Goal: Task Accomplishment & Management: Use online tool/utility

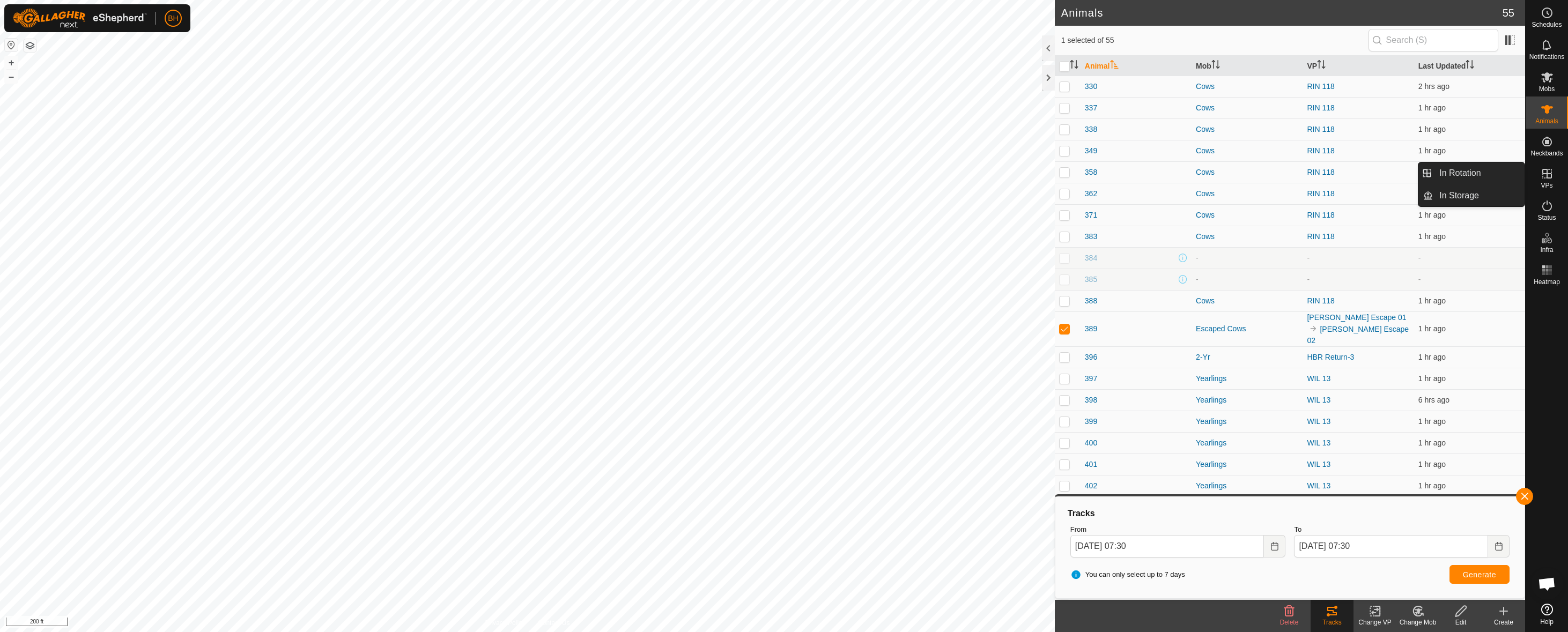
click at [1531, 172] on div "VPs" at bounding box center [1547, 178] width 42 height 33
click at [1549, 179] on icon at bounding box center [1547, 174] width 10 height 10
click at [1471, 176] on link "In Rotation" at bounding box center [1478, 173] width 91 height 21
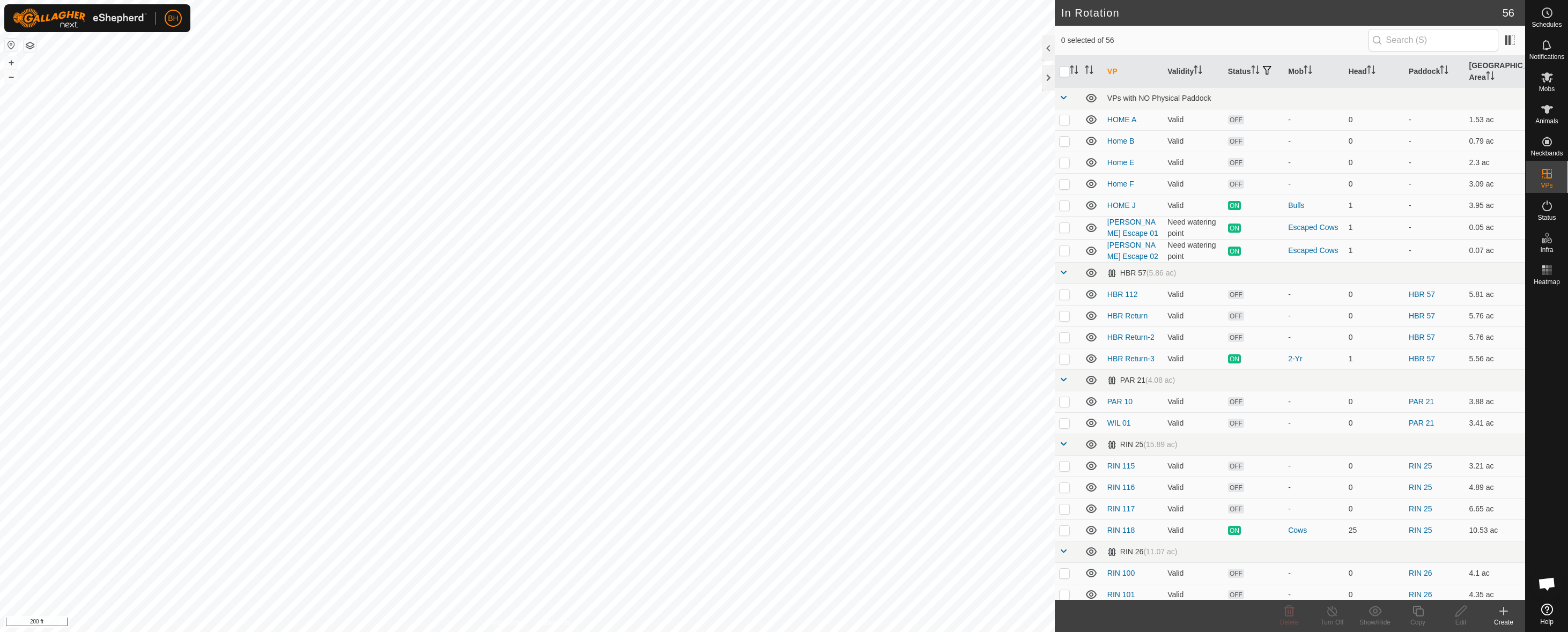
click at [1504, 620] on div "Create" at bounding box center [1503, 622] width 43 height 10
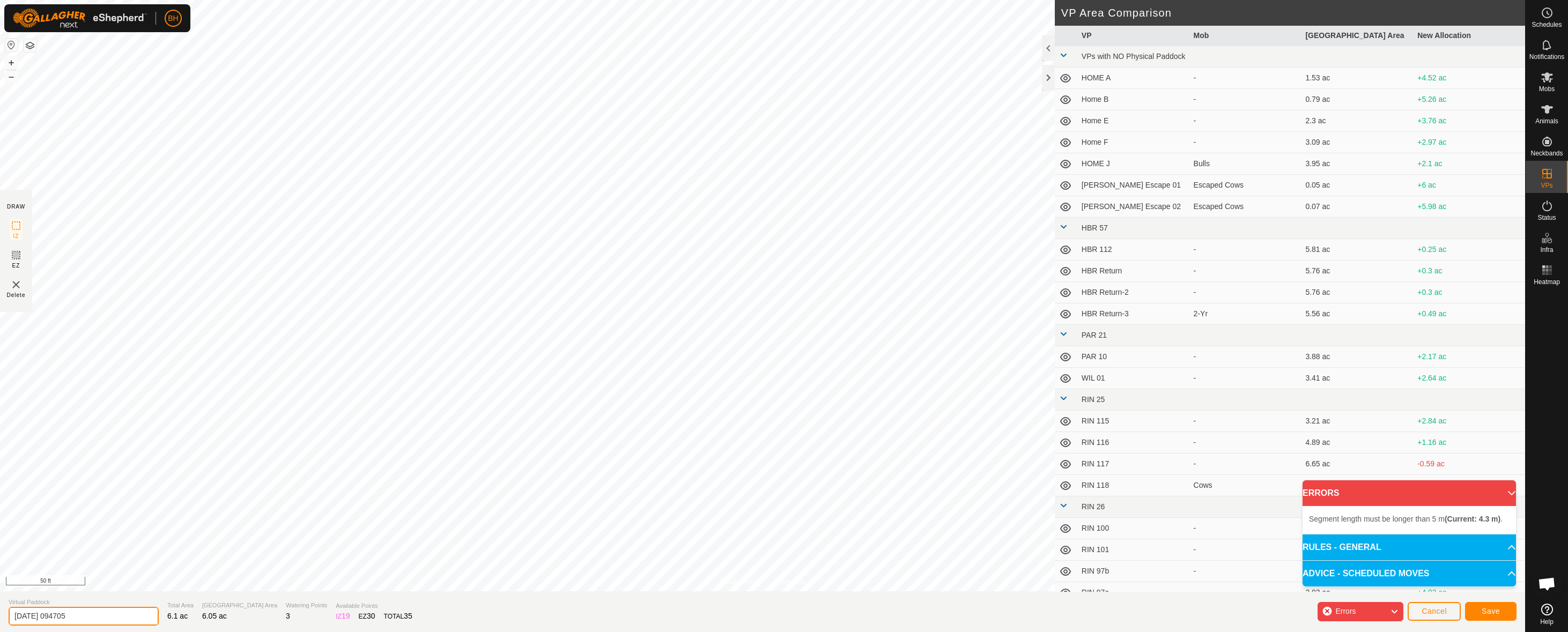
click at [4, 589] on div "Privacy Policy Contact Us + – ⇧ i 50 ft DRAW IZ EZ Delete VP Area Comparison VP…" at bounding box center [762, 316] width 1525 height 632
type input "HBR 113"
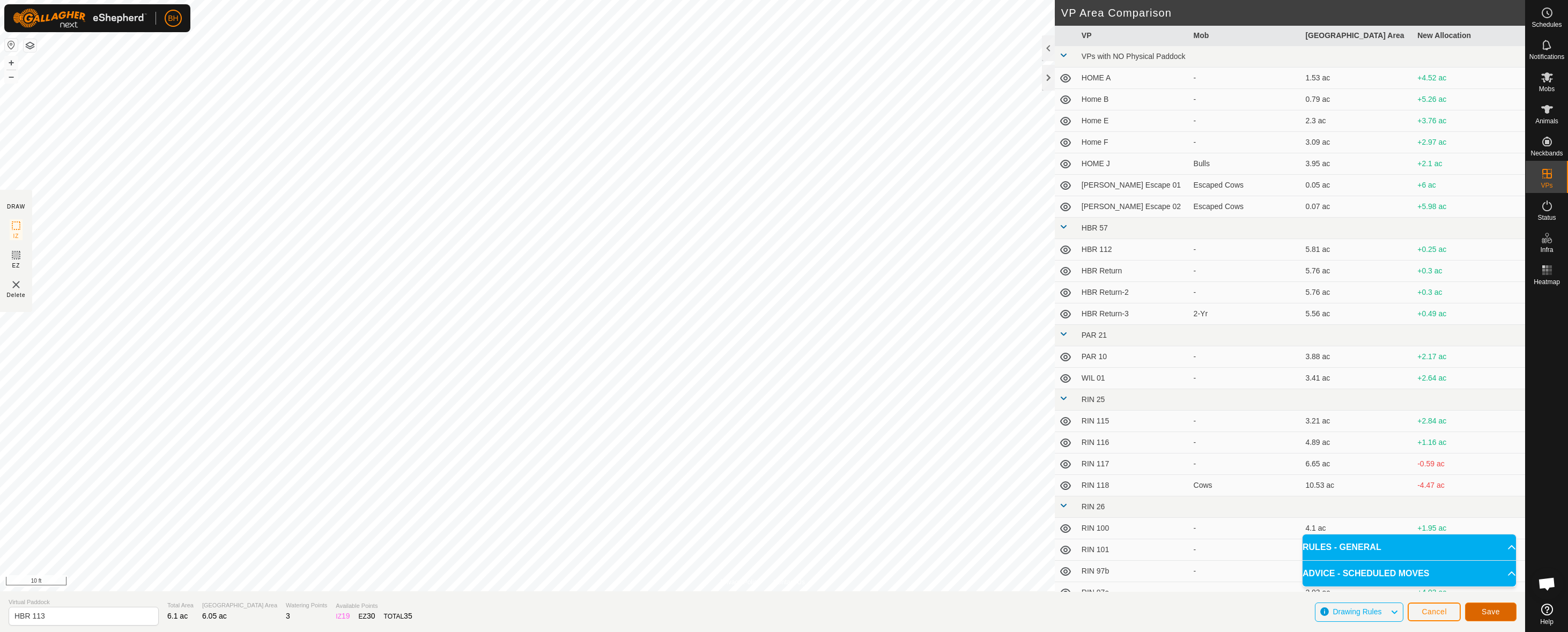
click at [1498, 617] on button "Save" at bounding box center [1491, 613] width 52 height 19
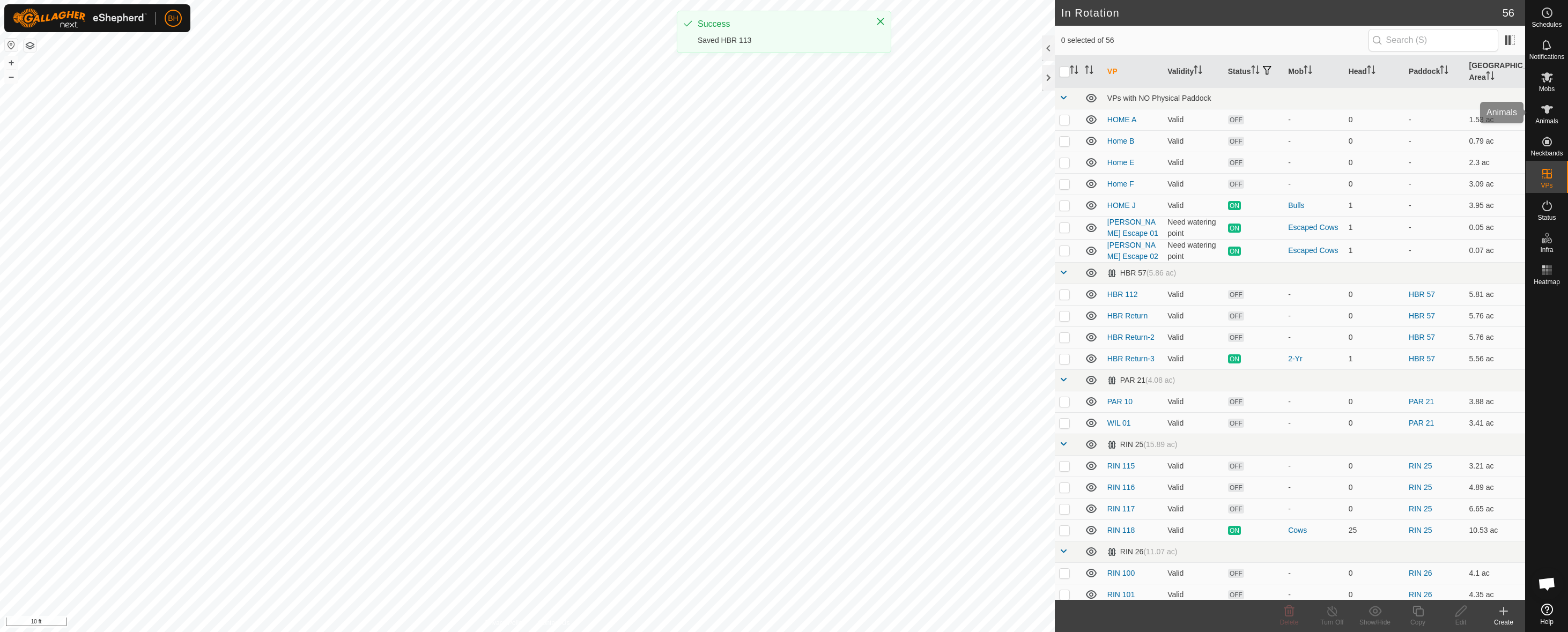
click at [1546, 85] on span "Mobs" at bounding box center [1547, 88] width 15 height 7
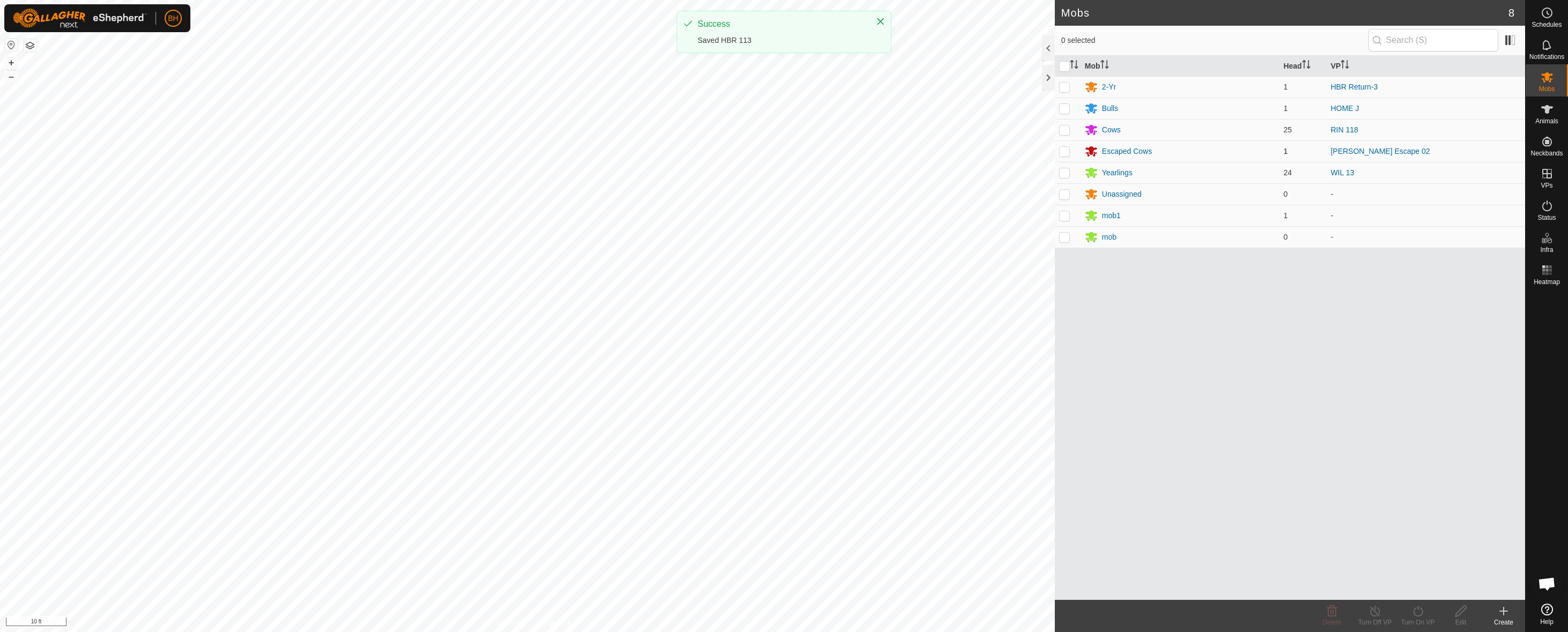
click at [1061, 148] on p-checkbox at bounding box center [1064, 151] width 11 height 9
checkbox input "true"
click at [1118, 149] on div "Escaped Cows" at bounding box center [1126, 152] width 50 height 12
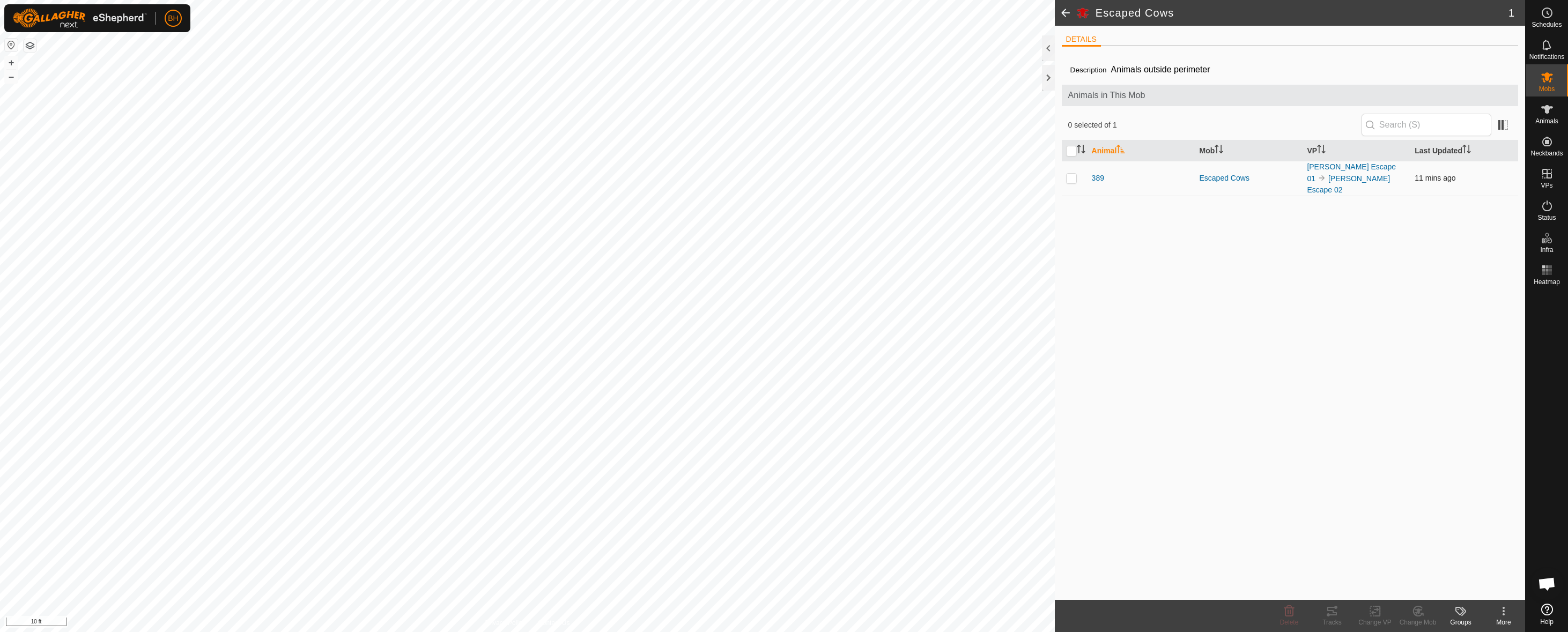
click at [1073, 174] on p-checkbox at bounding box center [1071, 178] width 11 height 9
checkbox input "true"
click at [1421, 623] on div "Change Mob" at bounding box center [1417, 622] width 43 height 10
click at [1444, 571] on link "Choose Mob..." at bounding box center [1450, 565] width 107 height 21
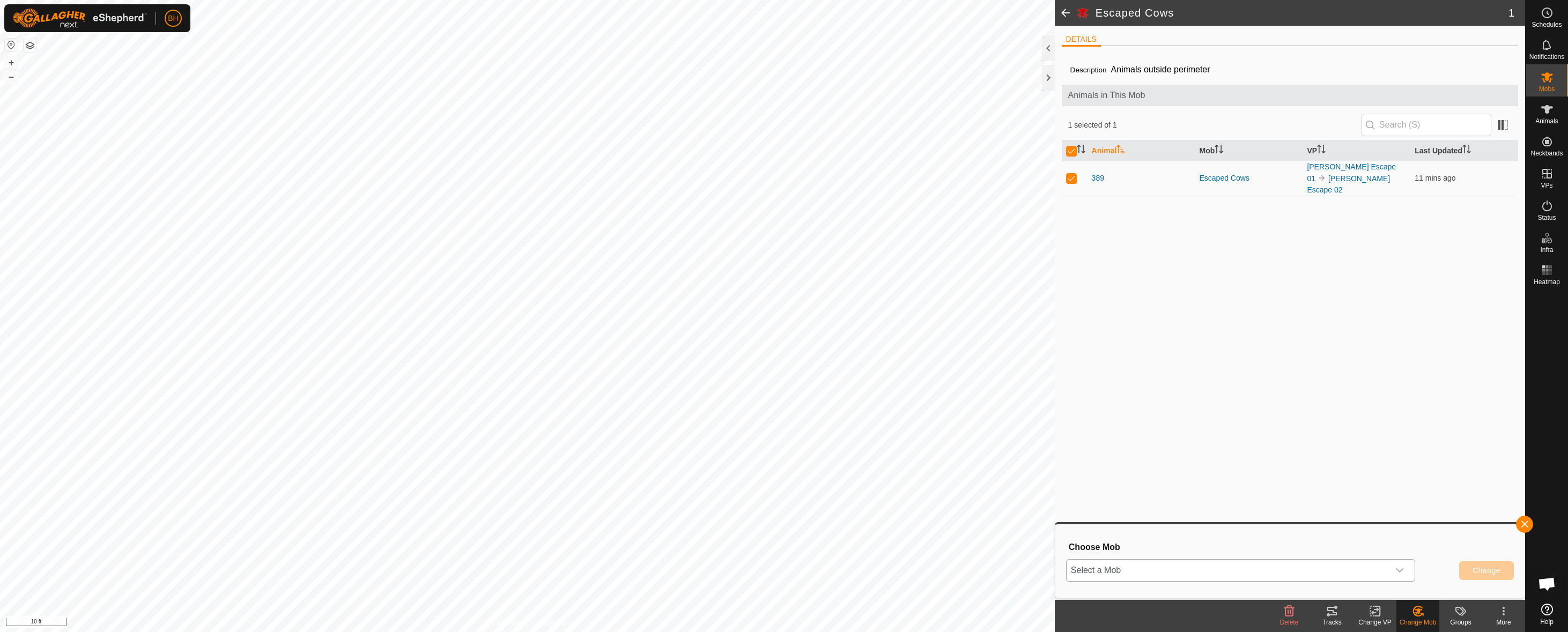
click at [1348, 578] on span "Select a Mob" at bounding box center [1228, 571] width 323 height 21
click at [1215, 358] on li "2-Yr" at bounding box center [1241, 359] width 348 height 27
click at [1497, 571] on span "Change" at bounding box center [1485, 571] width 28 height 9
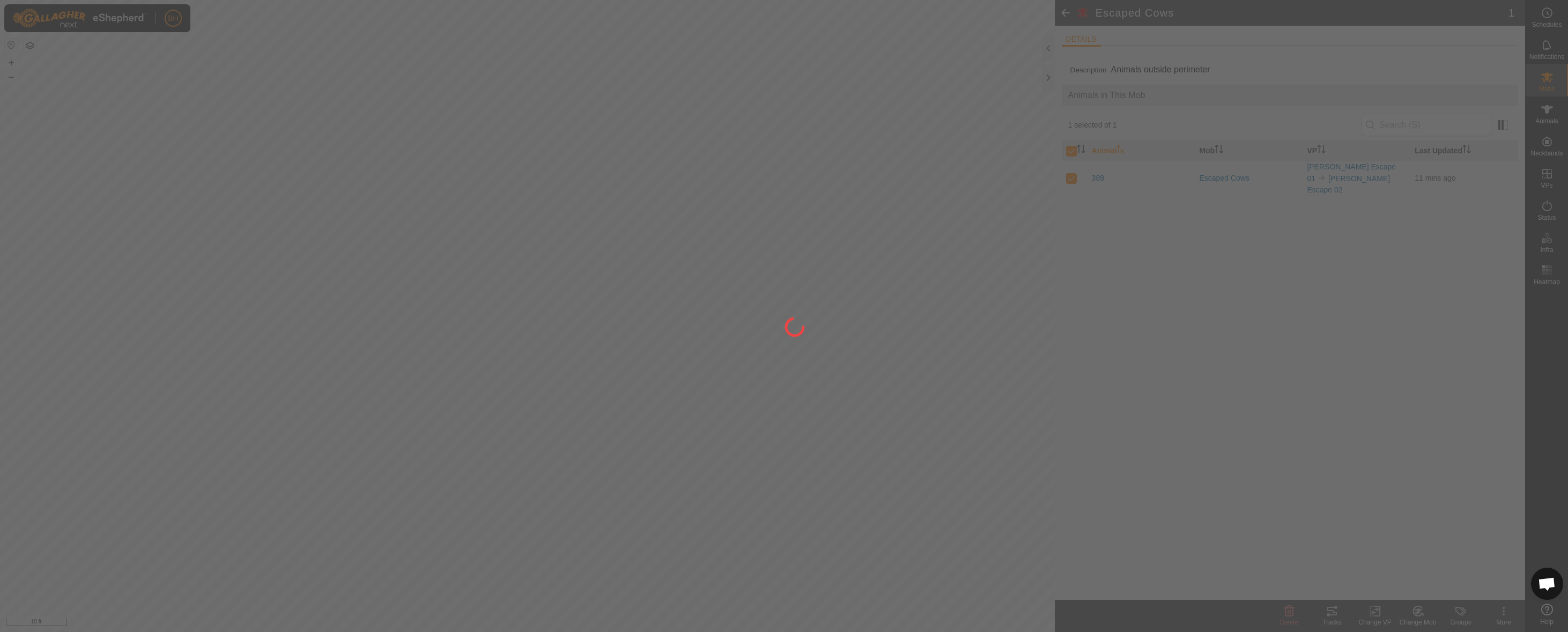
checkbox input "false"
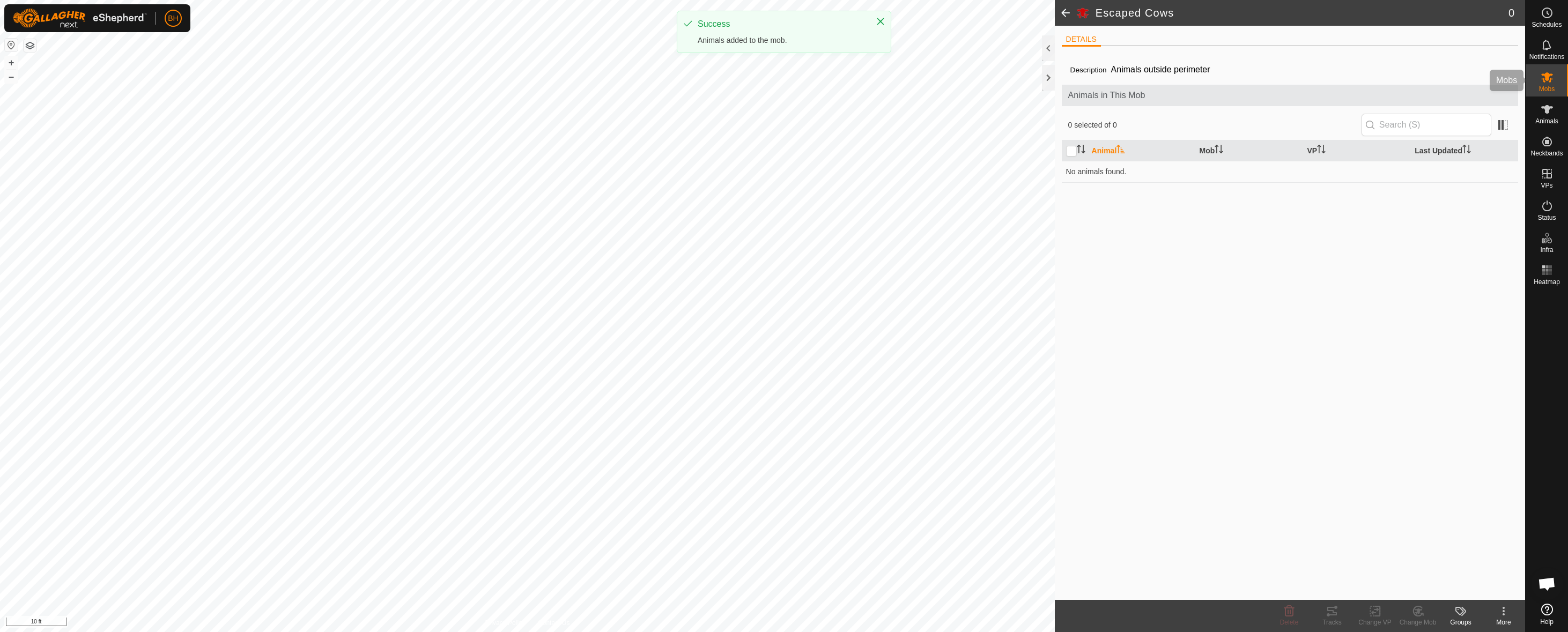
click at [1534, 84] on div "Mobs" at bounding box center [1547, 81] width 42 height 33
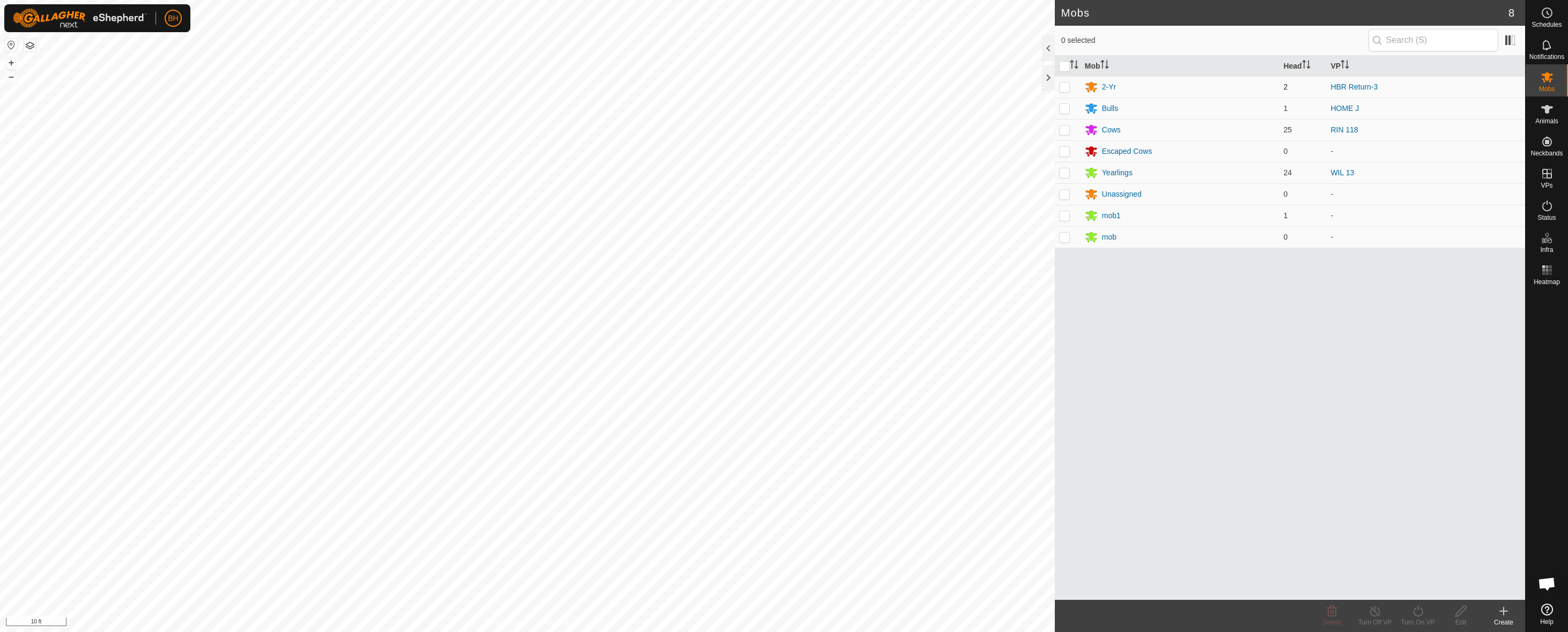
click at [1068, 91] on td at bounding box center [1067, 86] width 26 height 21
checkbox input "true"
click at [1416, 619] on div "Turn On VP" at bounding box center [1417, 622] width 43 height 10
click at [1426, 588] on link "Now" at bounding box center [1450, 588] width 107 height 21
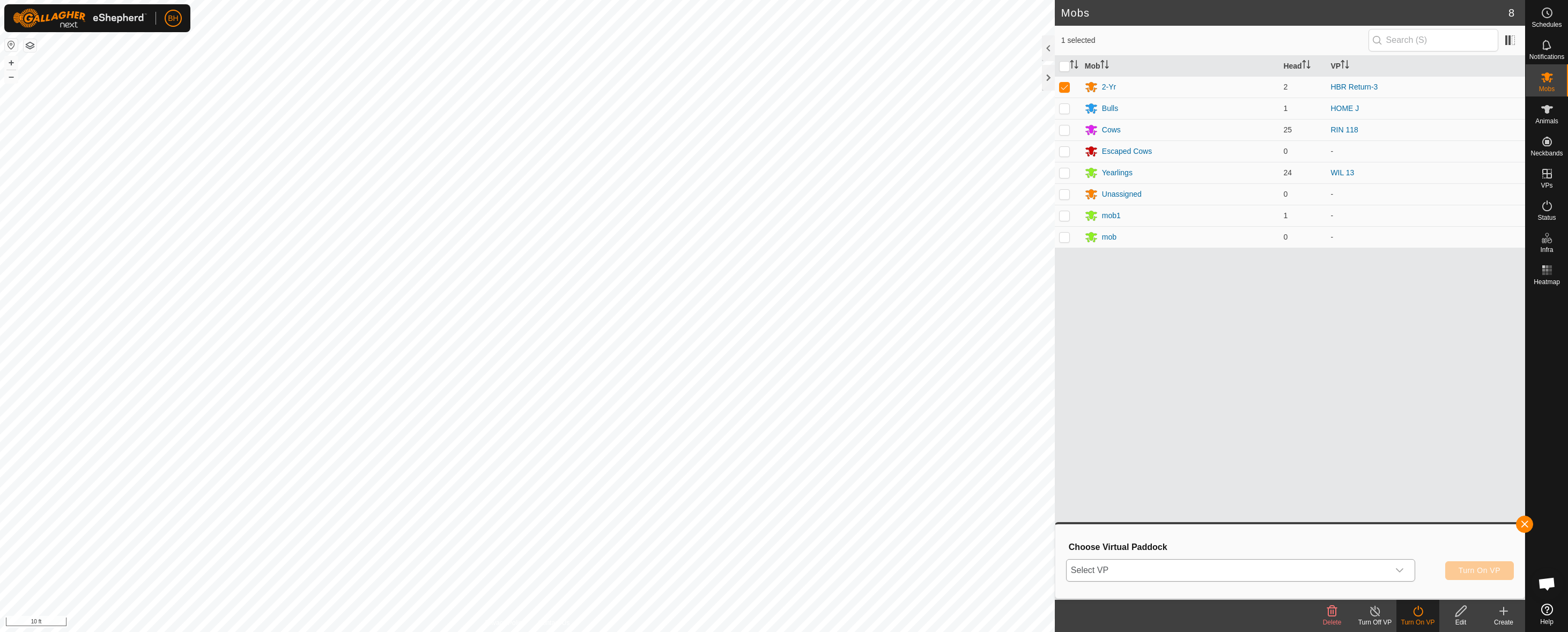
click at [1354, 575] on span "Select VP" at bounding box center [1228, 571] width 323 height 21
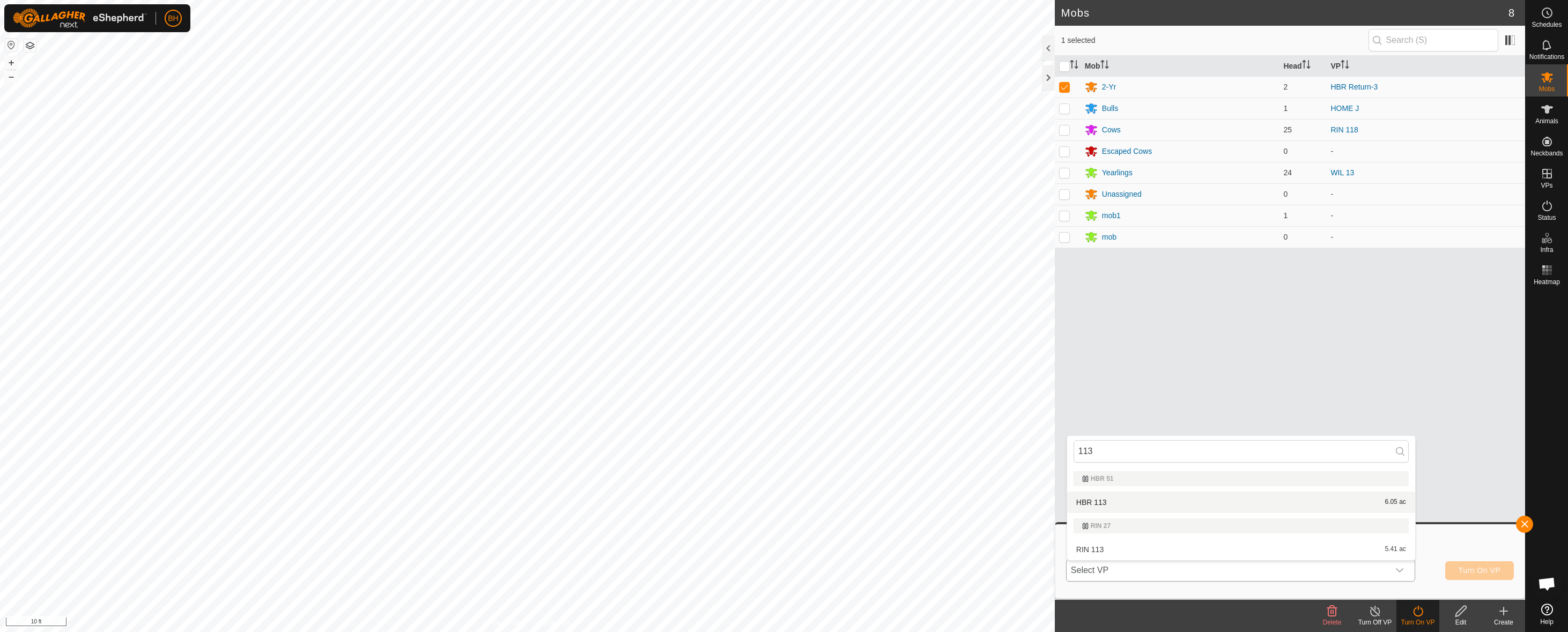
type input "113"
click at [1302, 499] on li "HBR 113 6.05 ac" at bounding box center [1241, 502] width 348 height 21
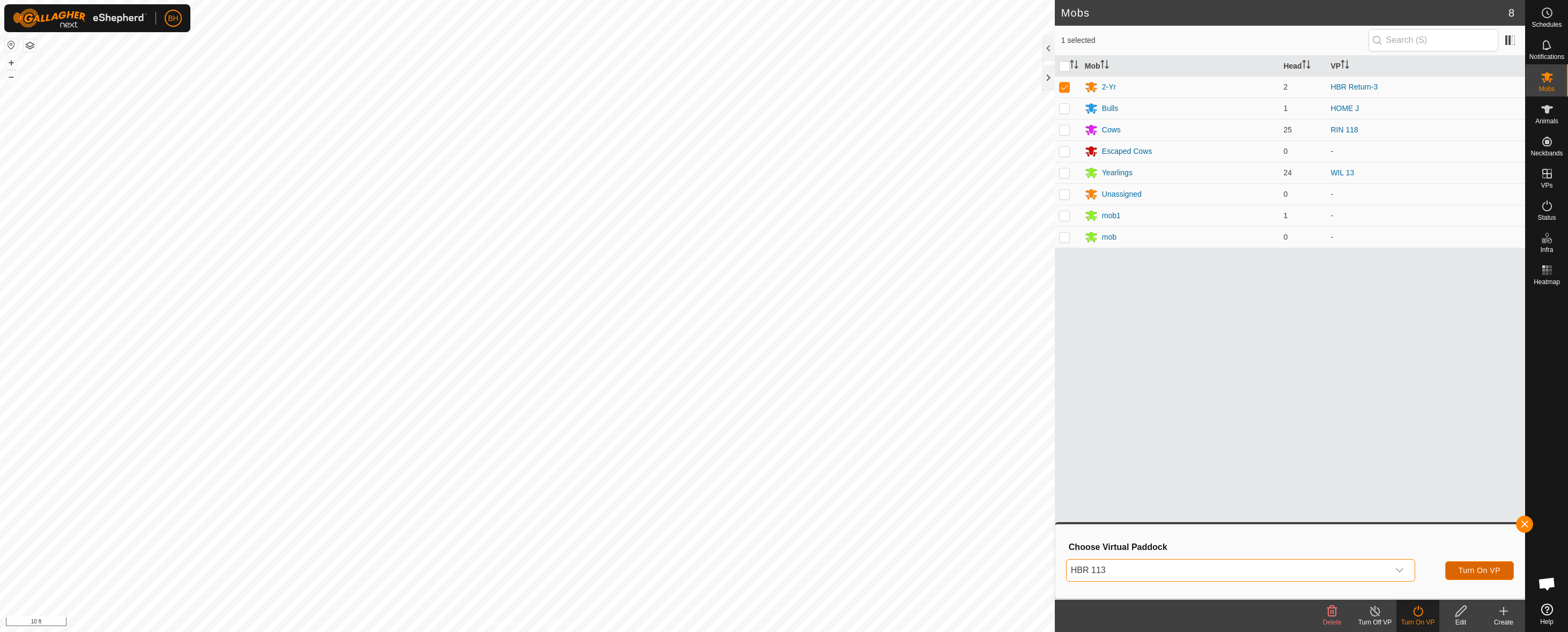
click at [1489, 566] on button "Turn On VP" at bounding box center [1479, 571] width 68 height 19
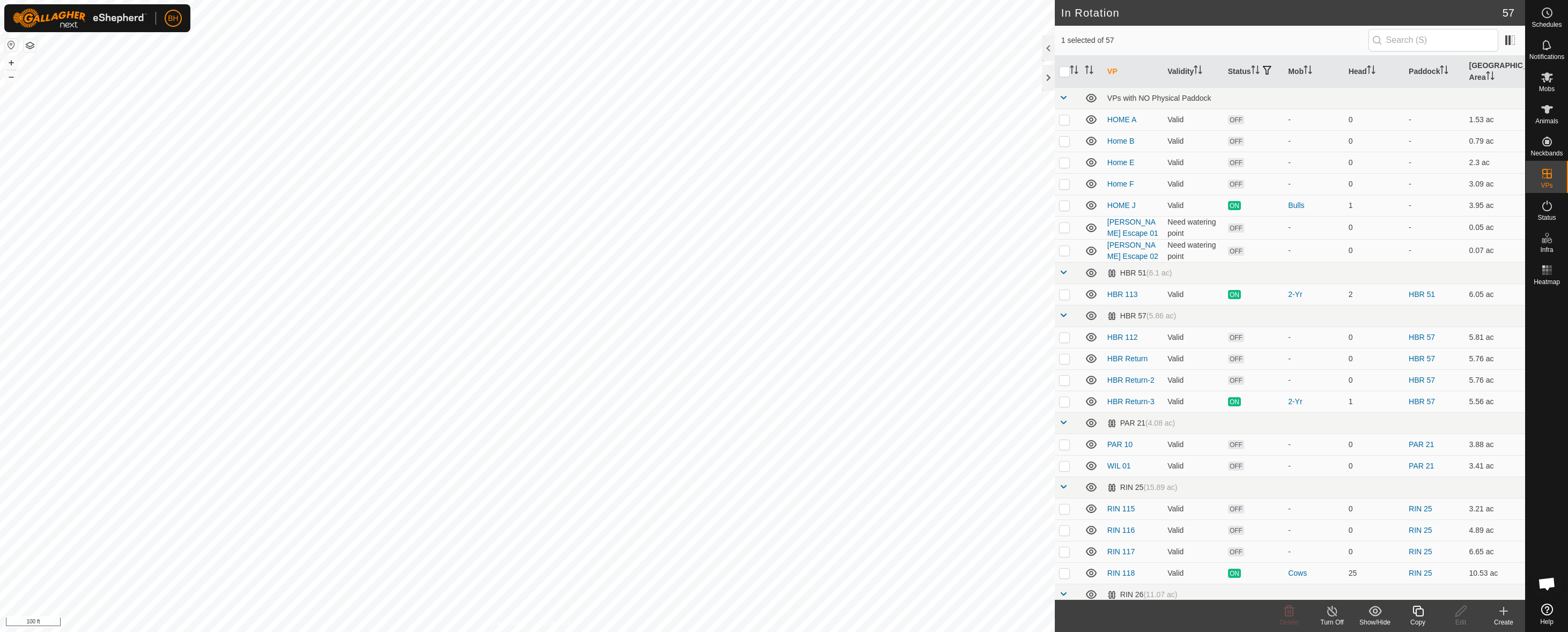
click at [1418, 617] on icon at bounding box center [1417, 611] width 11 height 11
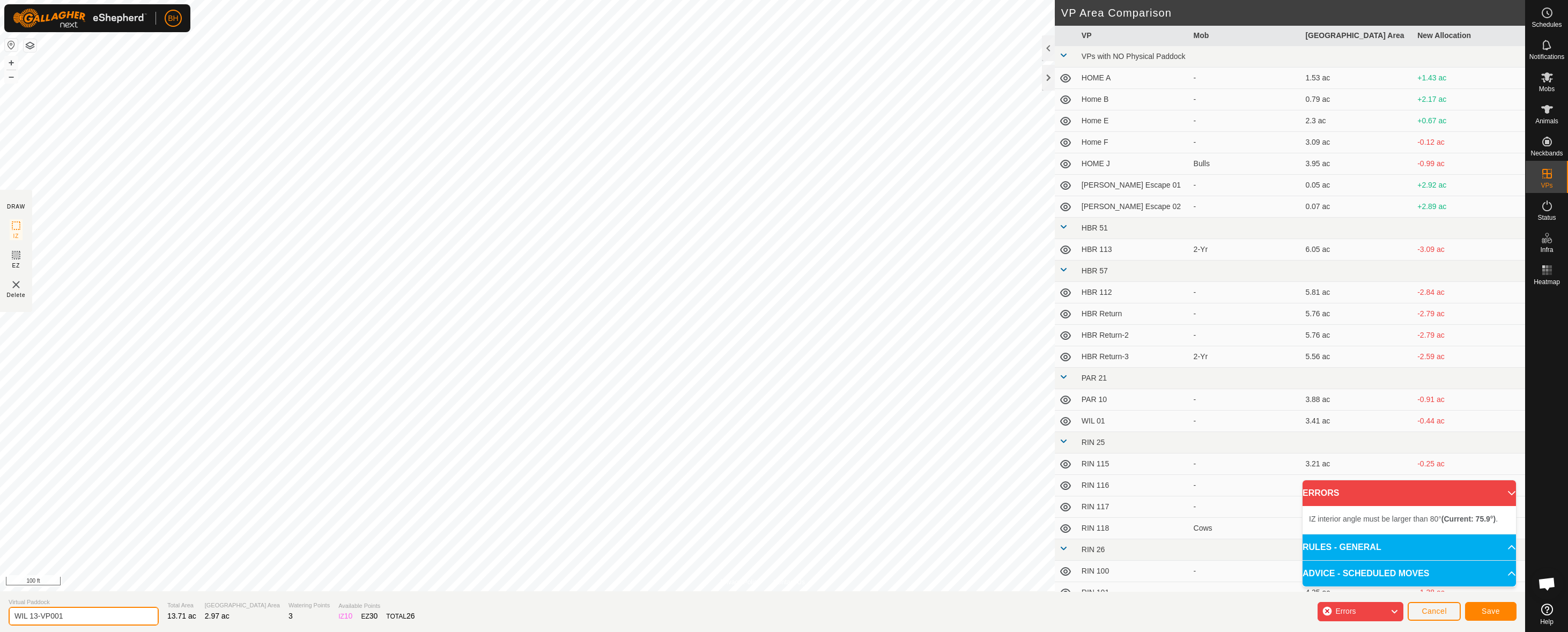
drag, startPoint x: 36, startPoint y: 616, endPoint x: 130, endPoint y: 622, distance: 94.2
click at [124, 617] on input "WIL 13-VP001" at bounding box center [84, 617] width 150 height 19
type input "WIL 14"
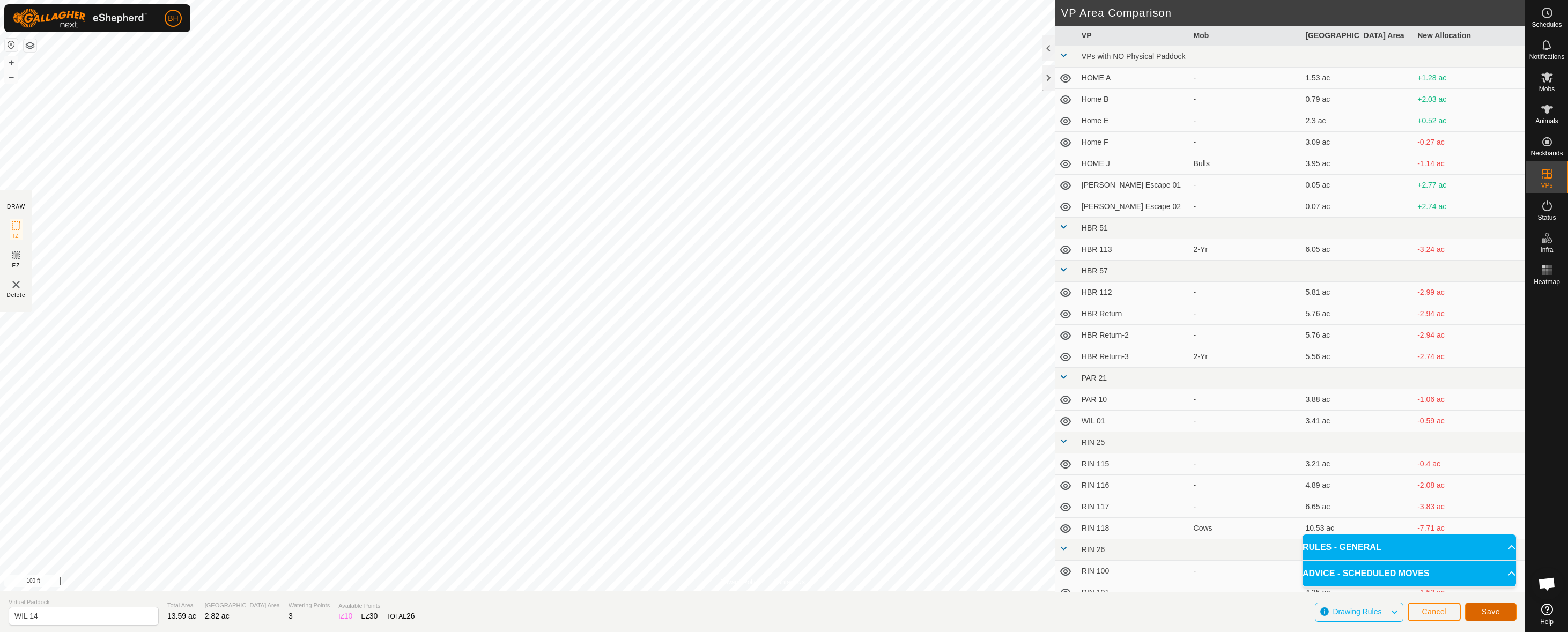
click at [1508, 608] on button "Save" at bounding box center [1491, 613] width 52 height 19
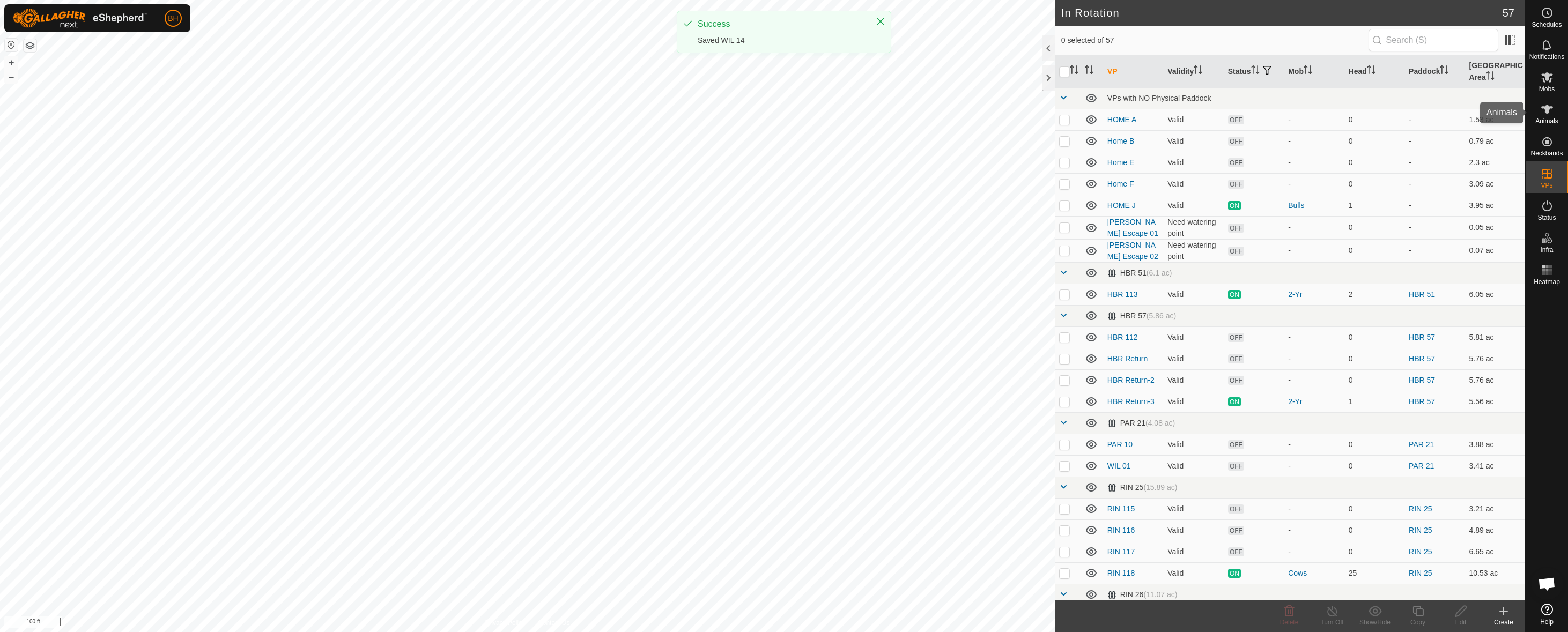
click at [1551, 93] on div "Mobs" at bounding box center [1547, 81] width 42 height 33
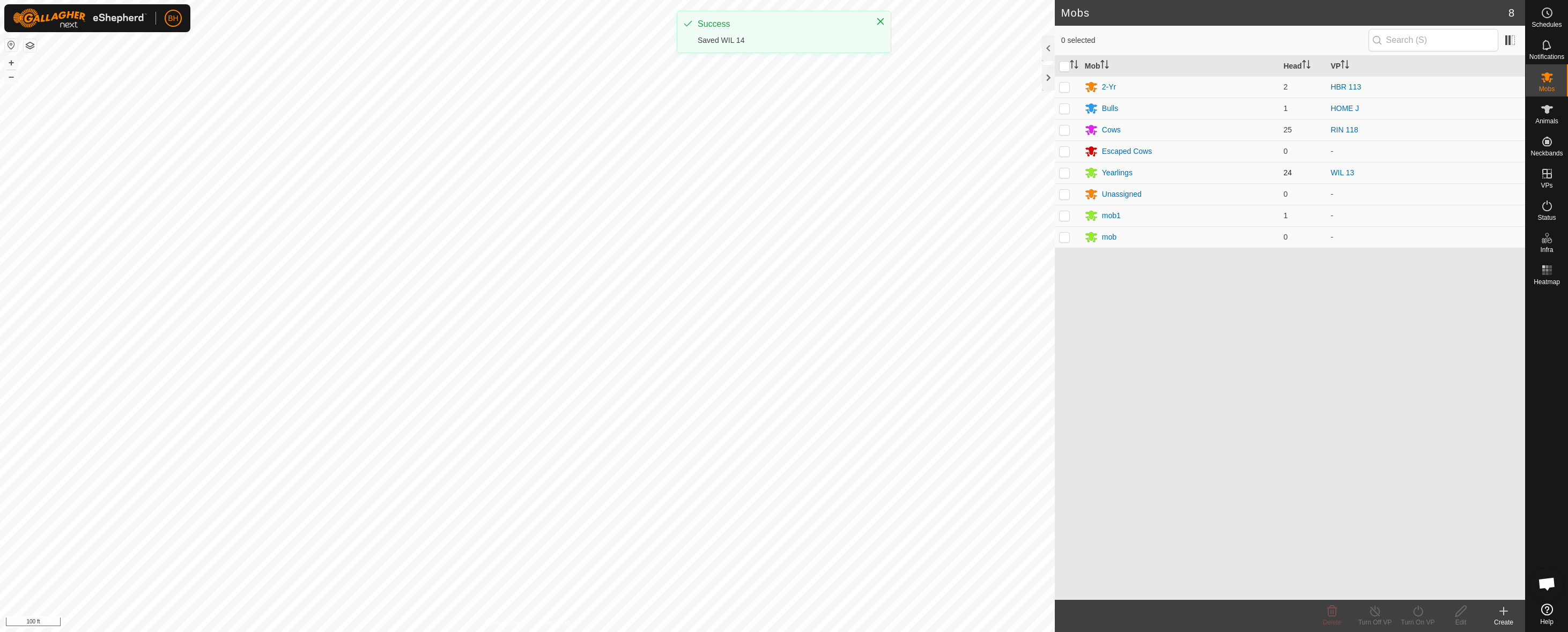
click at [1072, 175] on td at bounding box center [1067, 173] width 26 height 21
checkbox input "true"
click at [1420, 618] on div "Turn On VP" at bounding box center [1417, 622] width 43 height 10
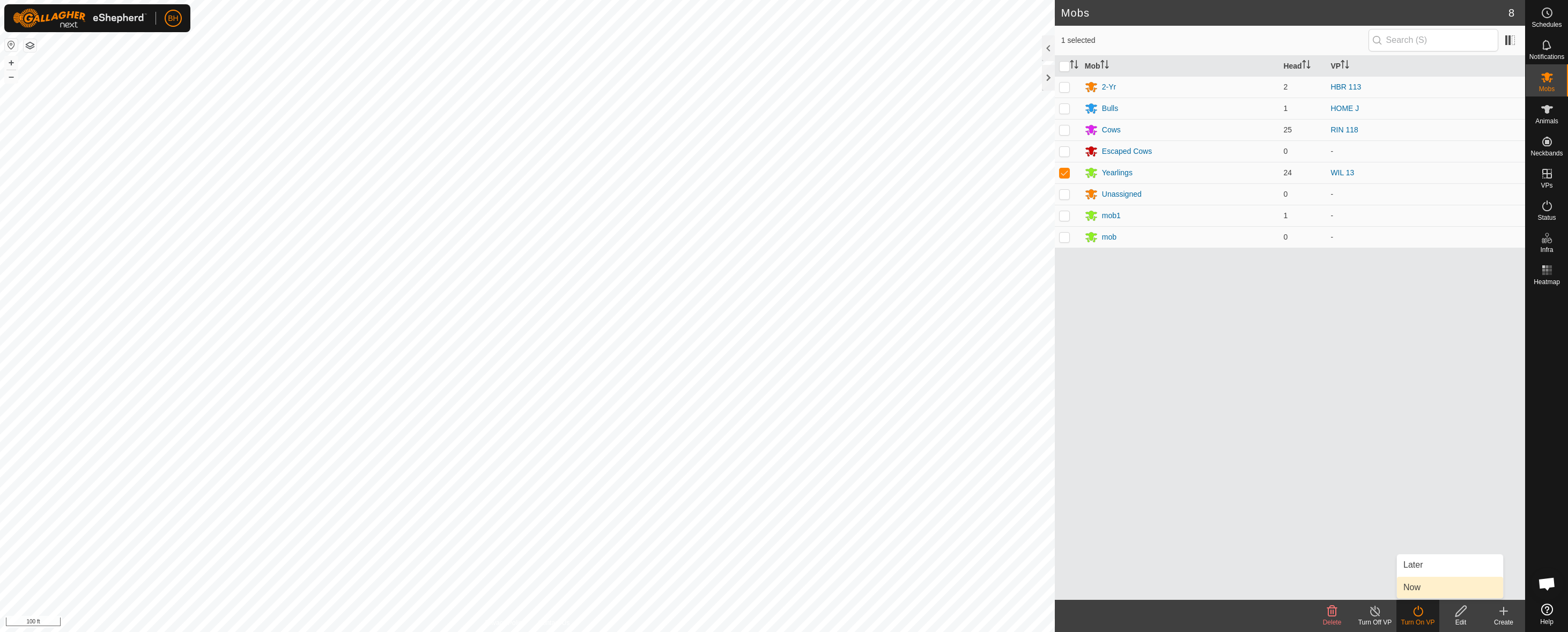
click at [1422, 590] on link "Now" at bounding box center [1450, 588] width 107 height 21
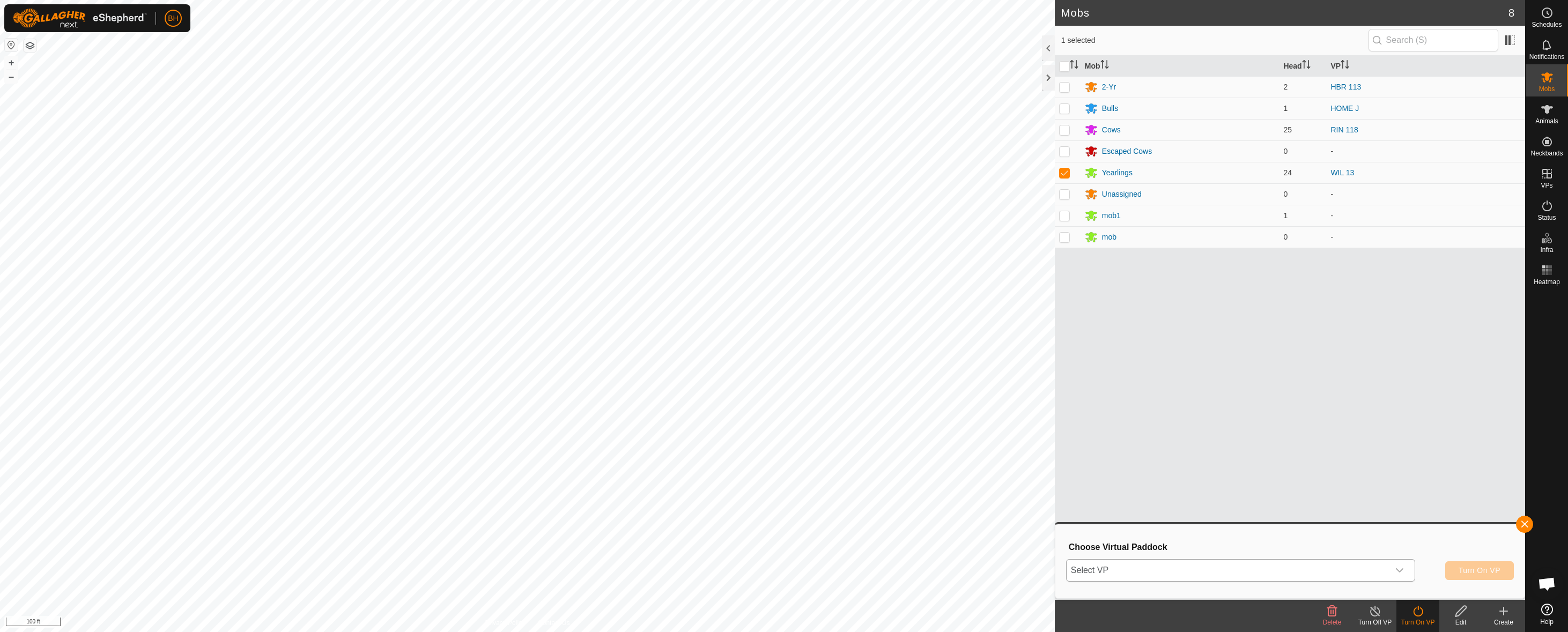
click at [1401, 571] on icon "dropdown trigger" at bounding box center [1399, 571] width 9 height 9
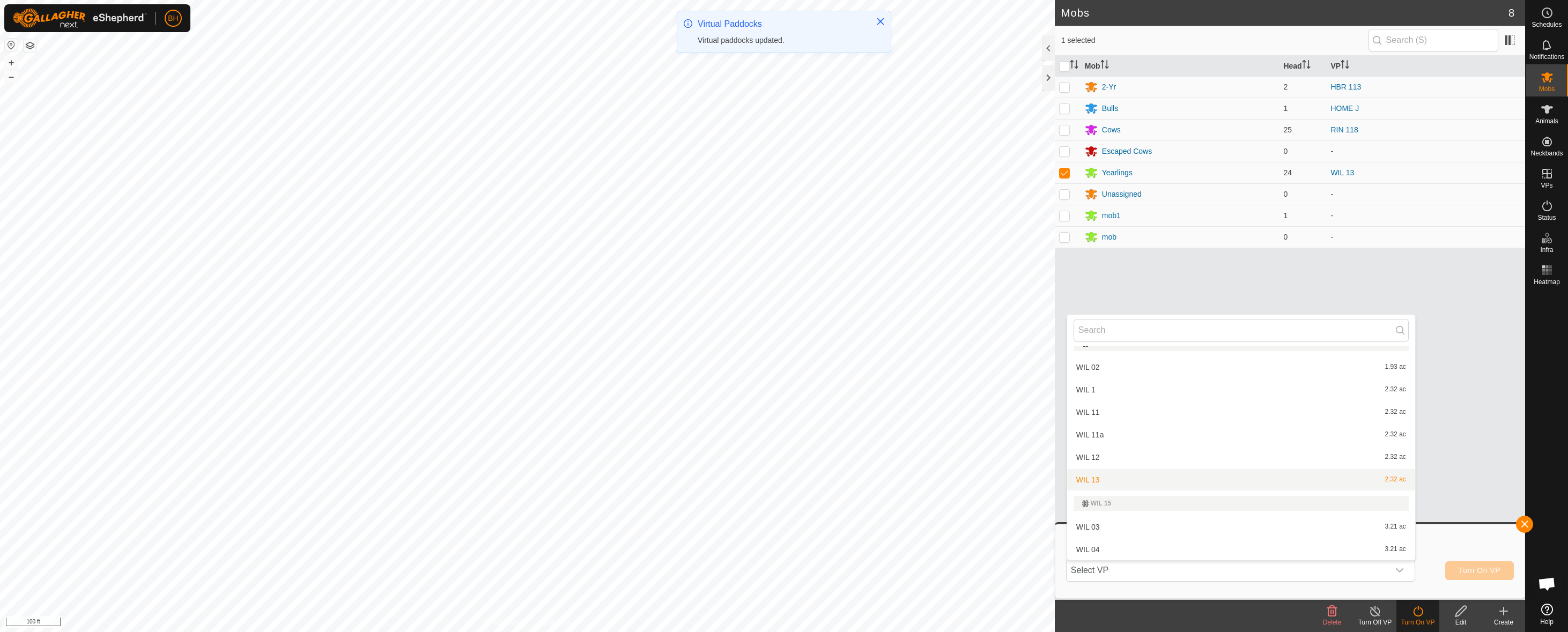
scroll to position [1204, 0]
click at [1156, 325] on input "text" at bounding box center [1241, 329] width 335 height 22
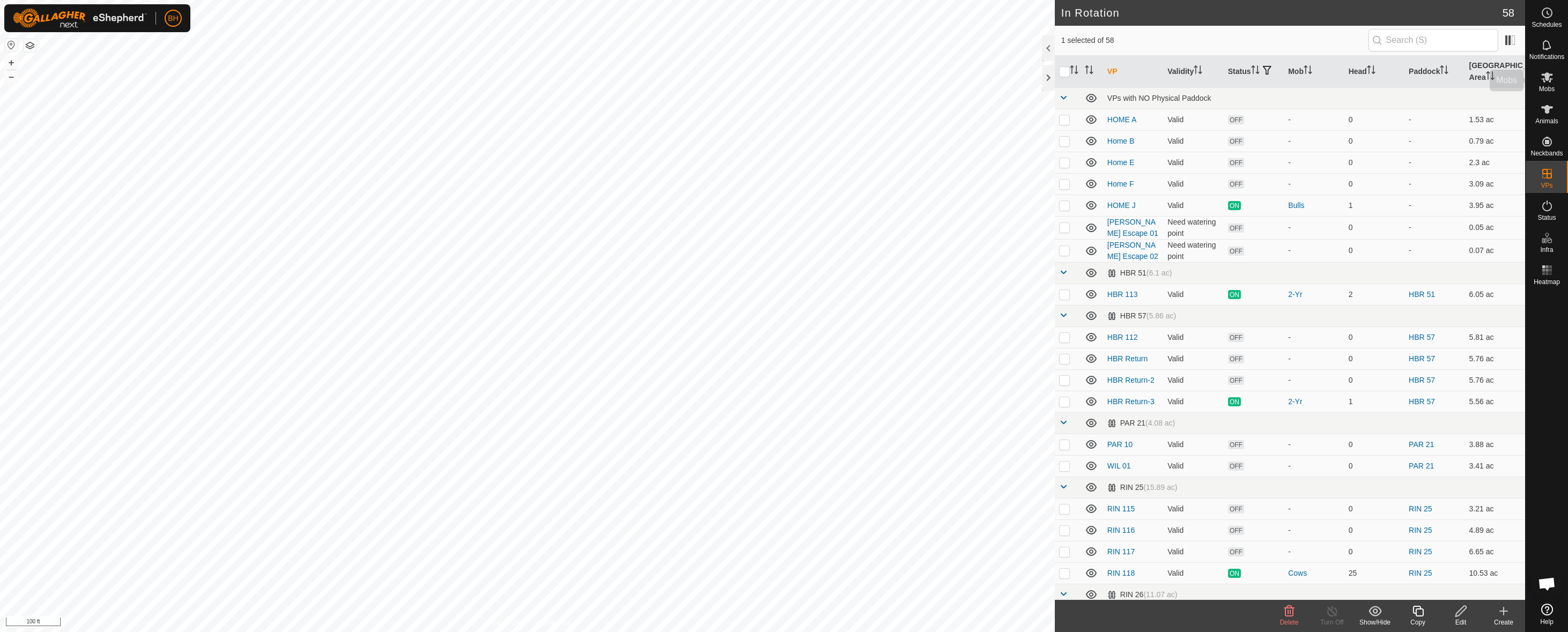
click at [1553, 94] on div "Mobs" at bounding box center [1547, 81] width 42 height 33
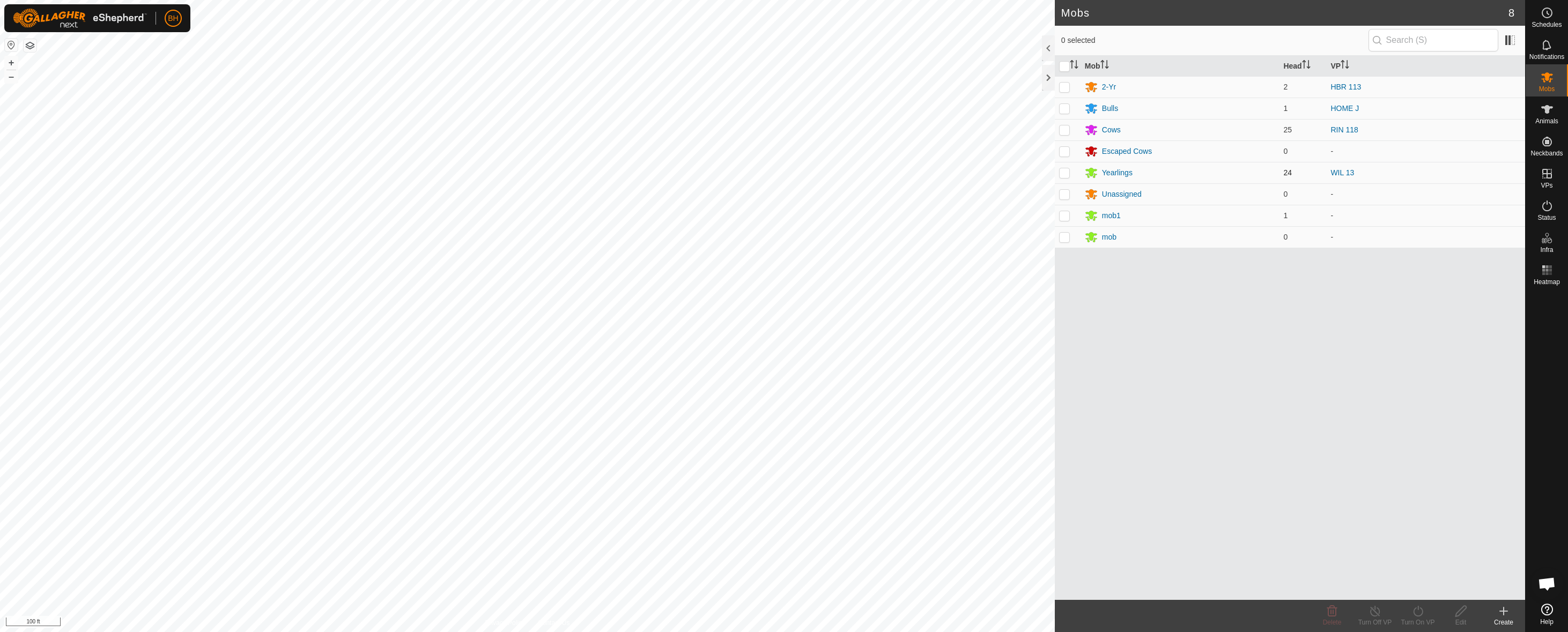
click at [1060, 172] on p-checkbox at bounding box center [1064, 172] width 11 height 9
checkbox input "true"
click at [1426, 615] on turn-on-svg-icon at bounding box center [1417, 611] width 43 height 12
click at [1431, 583] on link "Now" at bounding box center [1450, 588] width 107 height 21
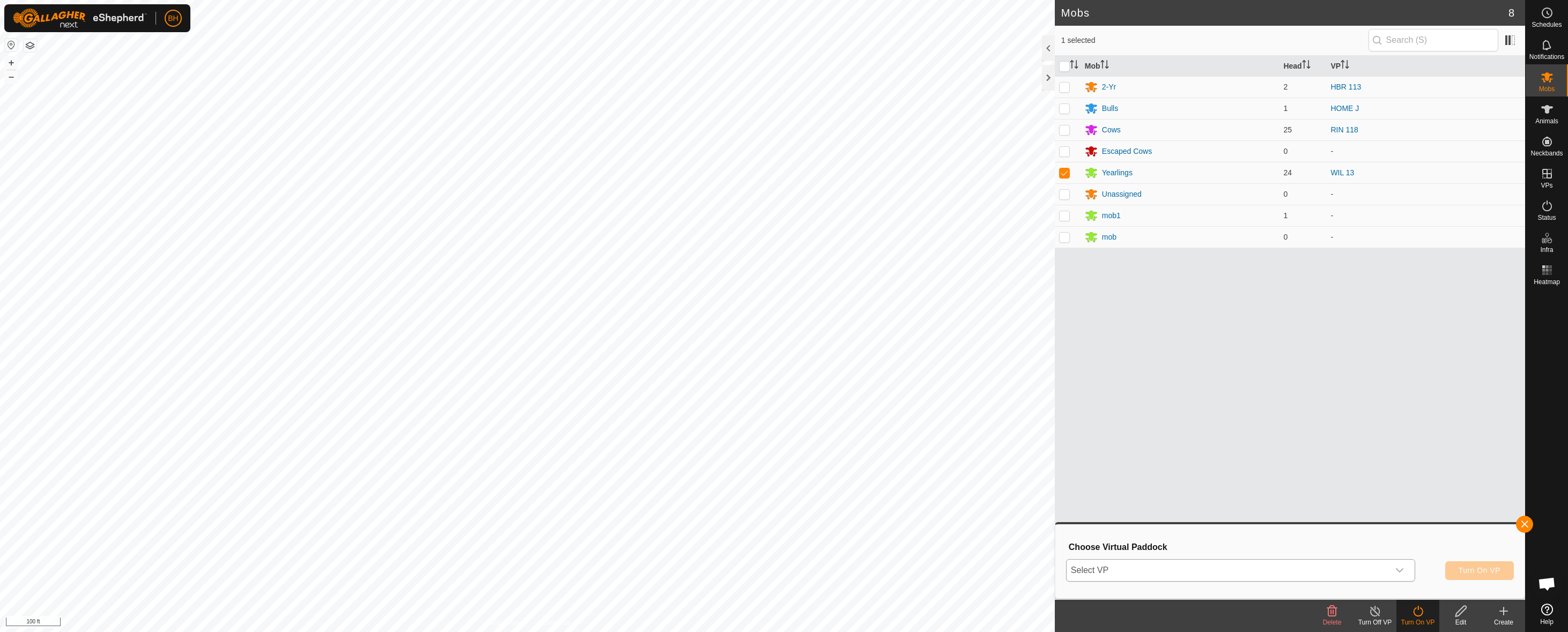
click at [1361, 571] on span "Select VP" at bounding box center [1228, 571] width 323 height 21
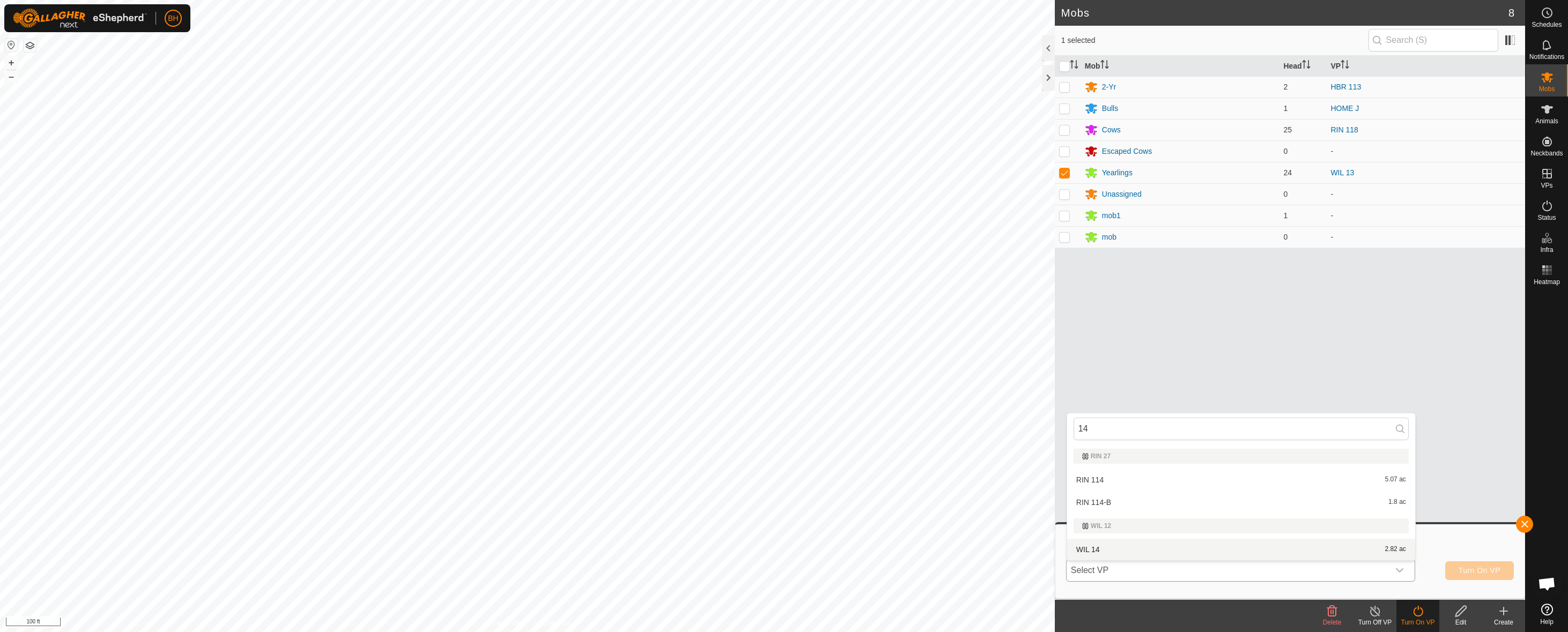
type input "14"
click at [1178, 548] on li "WIL 14 2.82 ac" at bounding box center [1241, 549] width 348 height 21
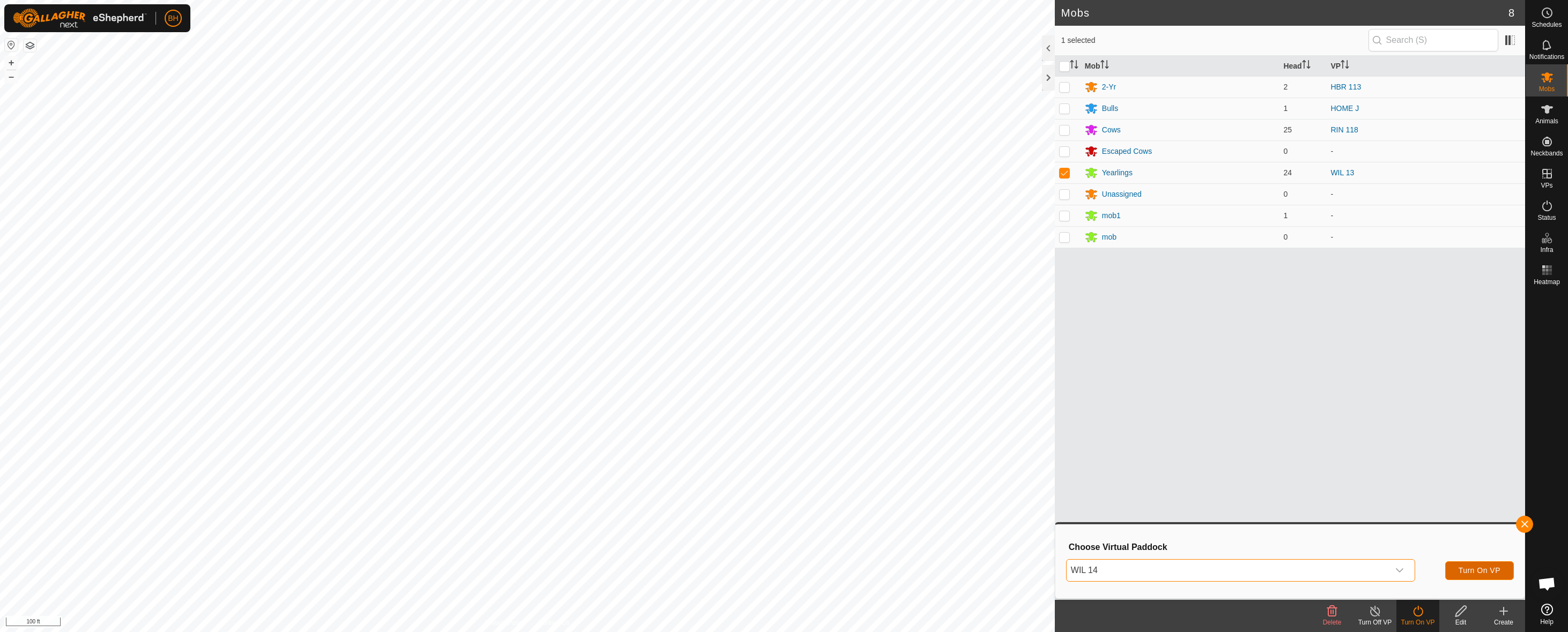
click at [1476, 571] on span "Turn On VP" at bounding box center [1480, 571] width 42 height 9
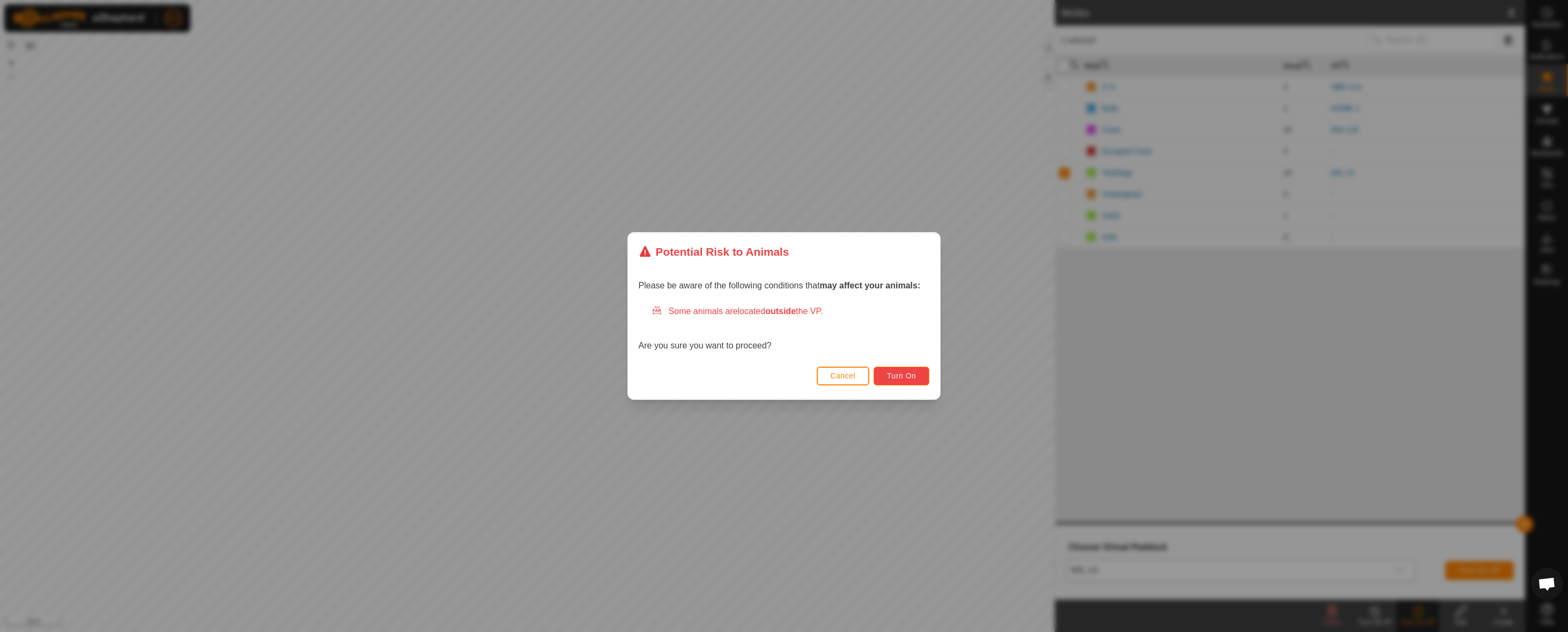
click at [912, 377] on span "Turn On" at bounding box center [902, 376] width 29 height 9
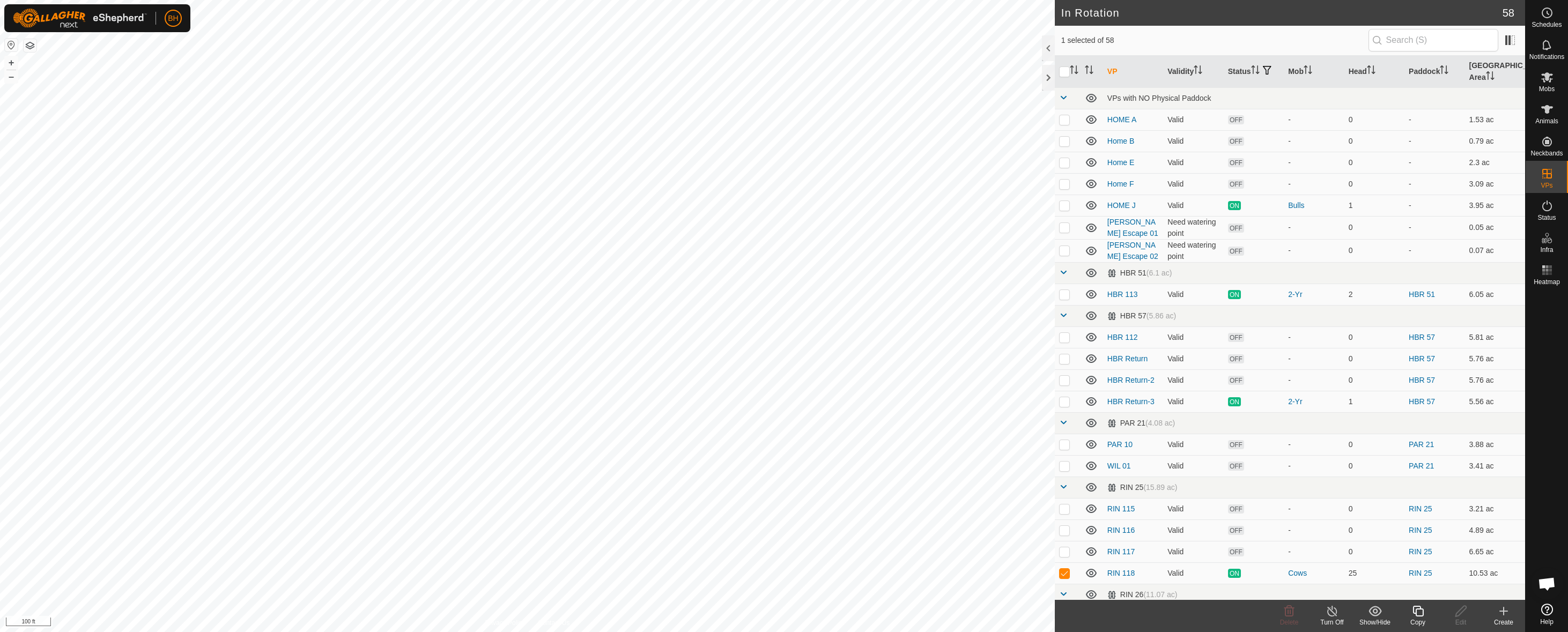
click at [1427, 625] on div "Copy" at bounding box center [1417, 622] width 43 height 10
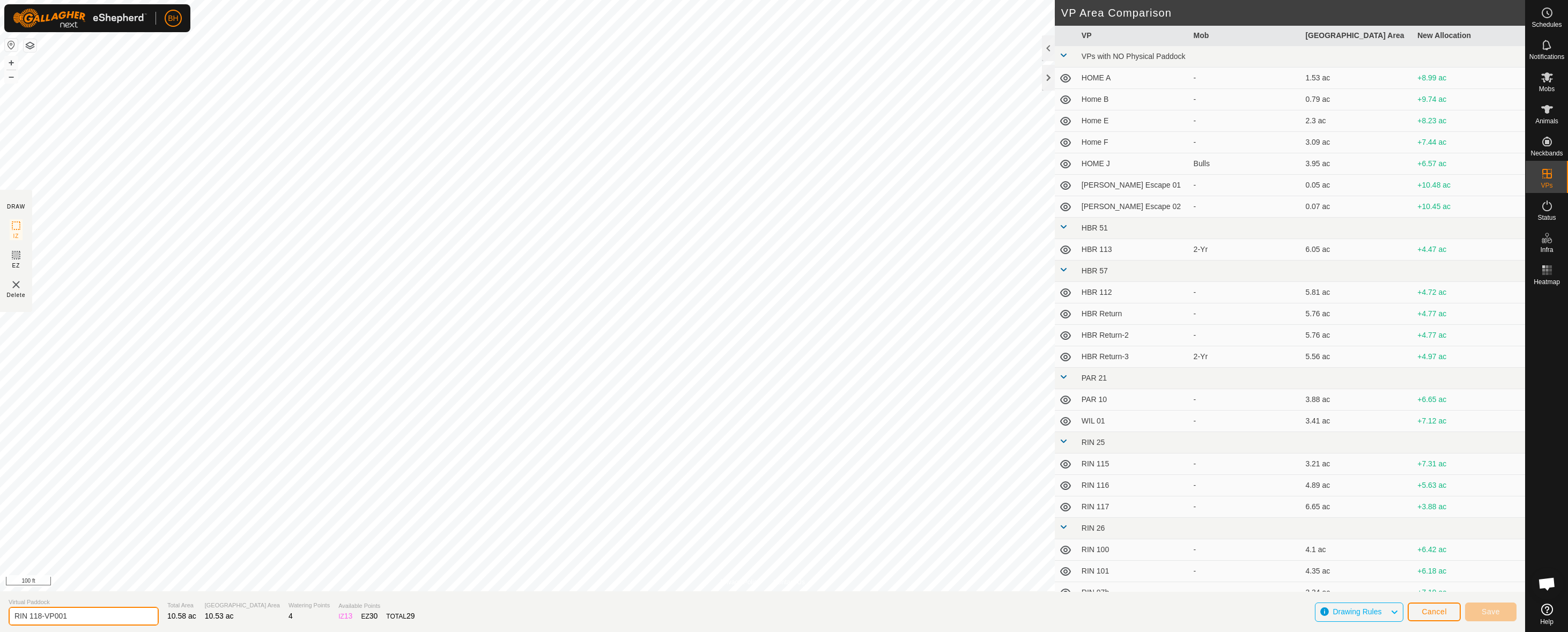
drag, startPoint x: 41, startPoint y: 617, endPoint x: 166, endPoint y: 646, distance: 128.3
click at [166, 632] on html "BH Schedules Notifications Mobs Animals Neckbands VPs Status Infra Heatmap Help…" at bounding box center [784, 316] width 1568 height 632
type input "RIN 119"
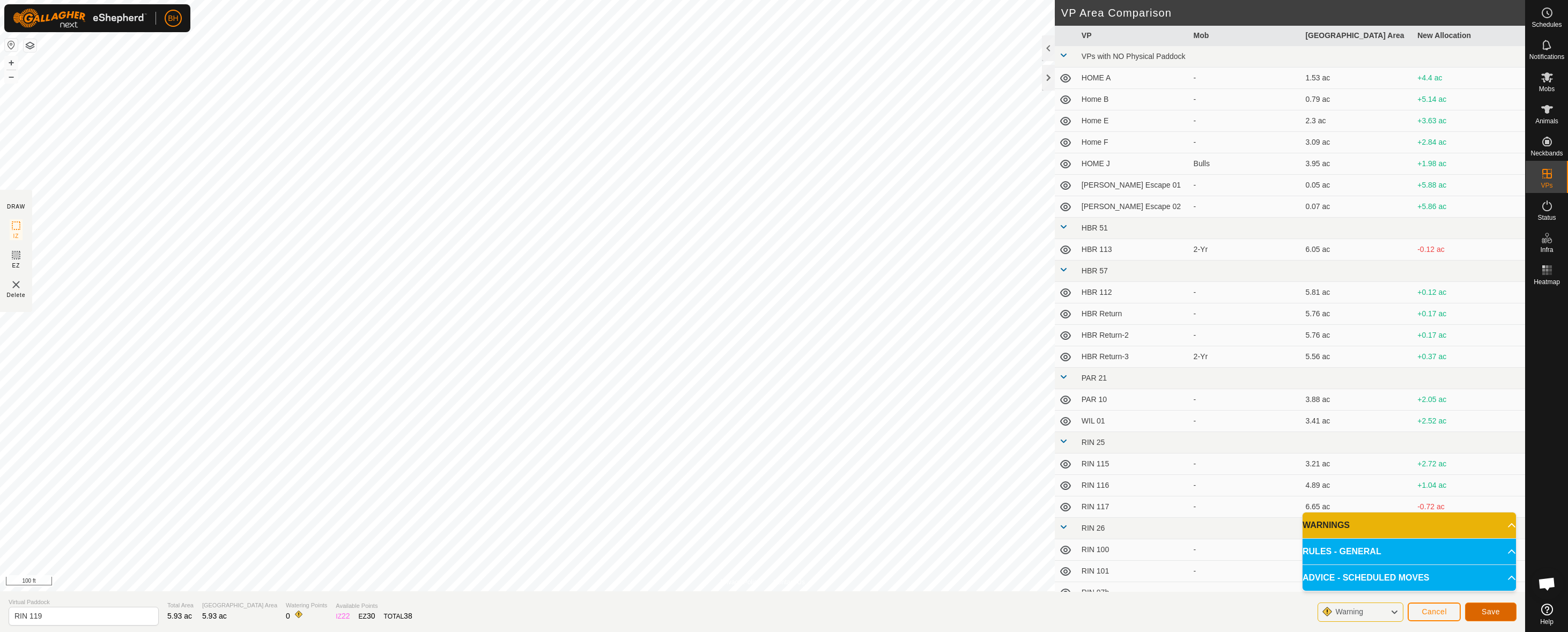
click at [1476, 606] on button "Save" at bounding box center [1491, 613] width 52 height 19
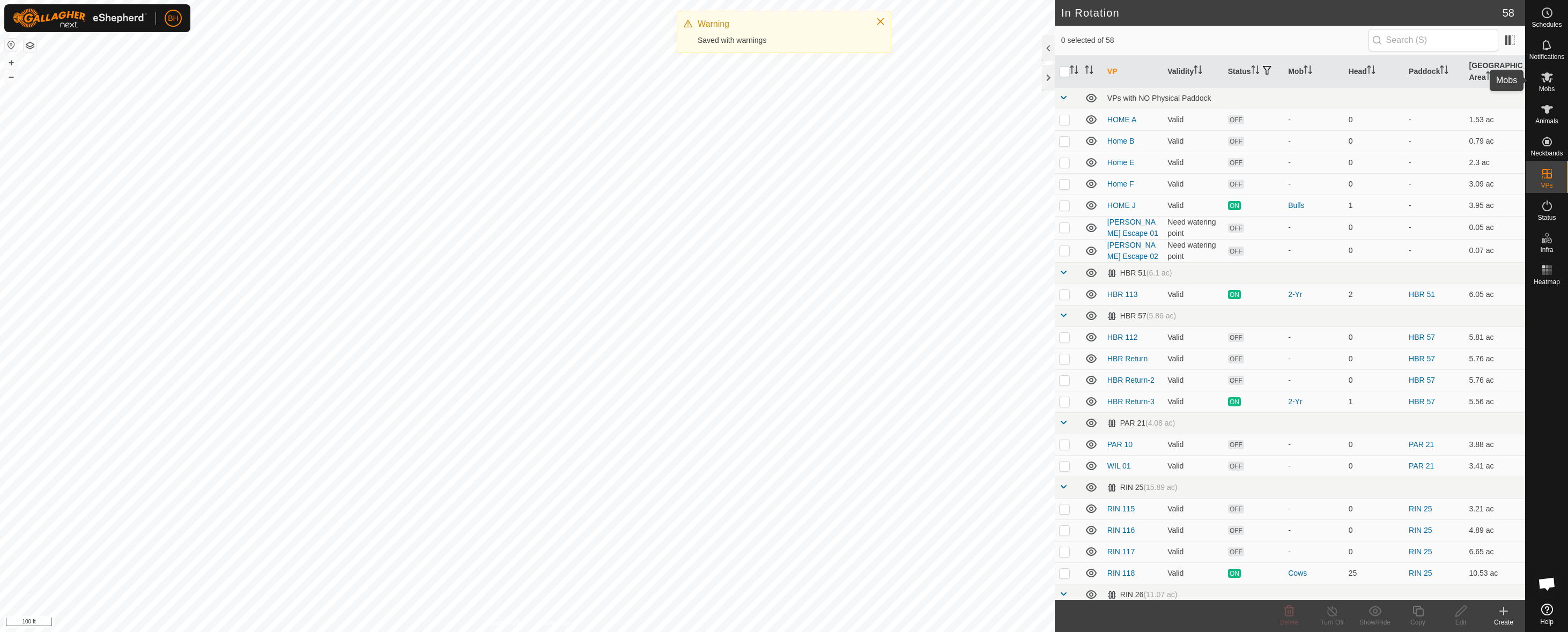
click at [1553, 88] on span "Mobs" at bounding box center [1547, 88] width 15 height 7
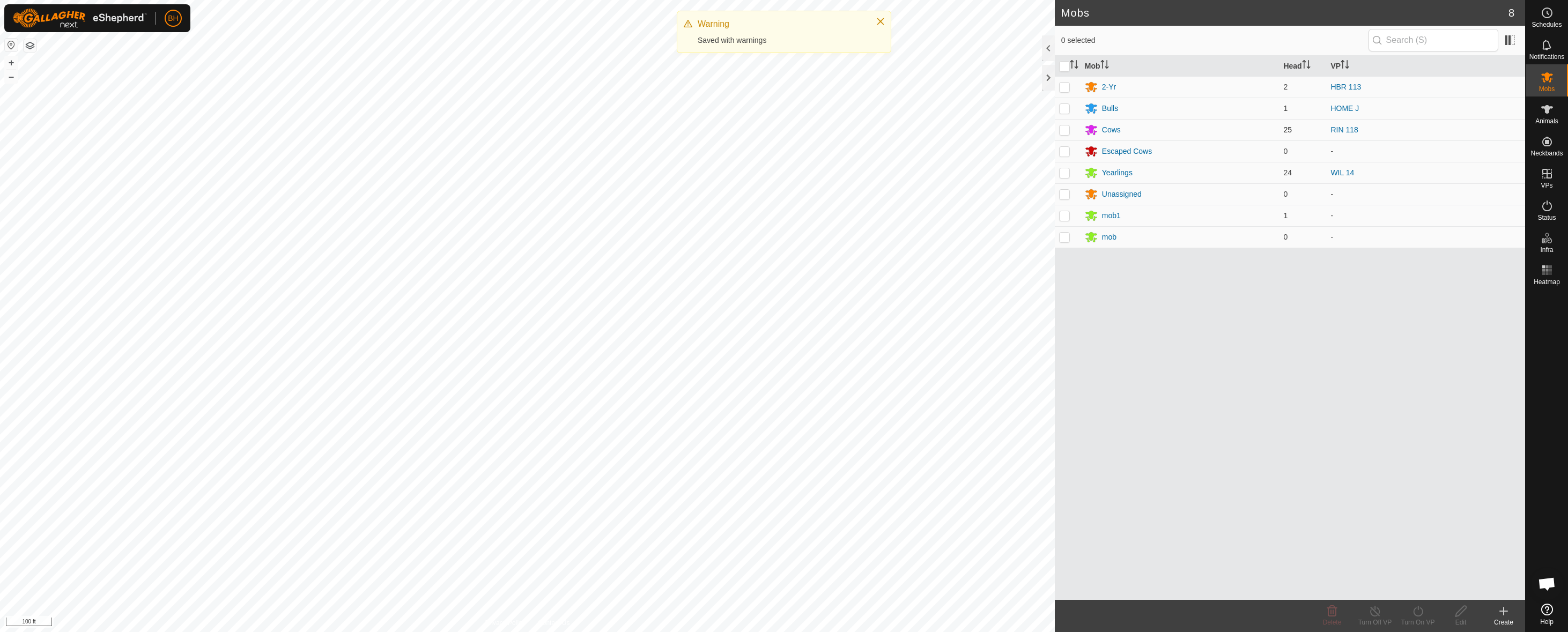
click at [1068, 134] on td at bounding box center [1067, 130] width 26 height 21
checkbox input "true"
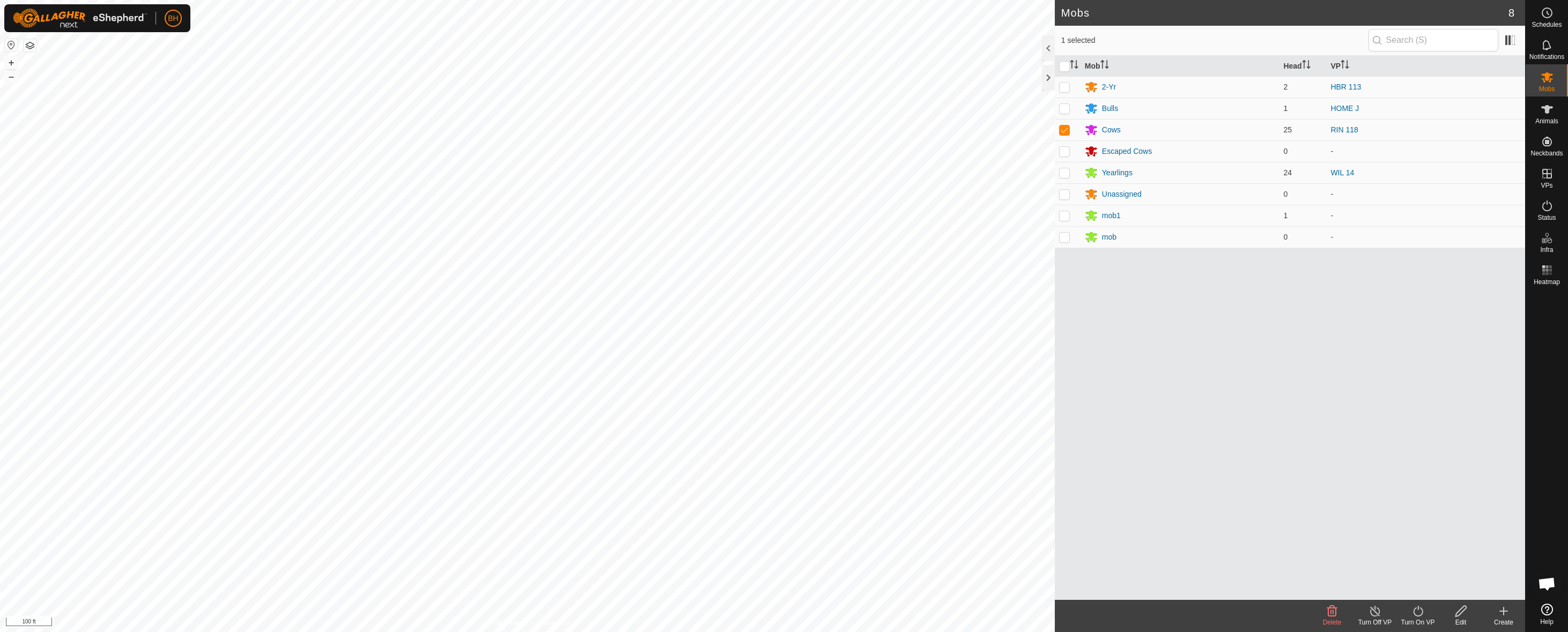
click at [1401, 621] on div "Turn On VP" at bounding box center [1417, 622] width 43 height 10
click at [1411, 595] on link "Now" at bounding box center [1450, 588] width 107 height 21
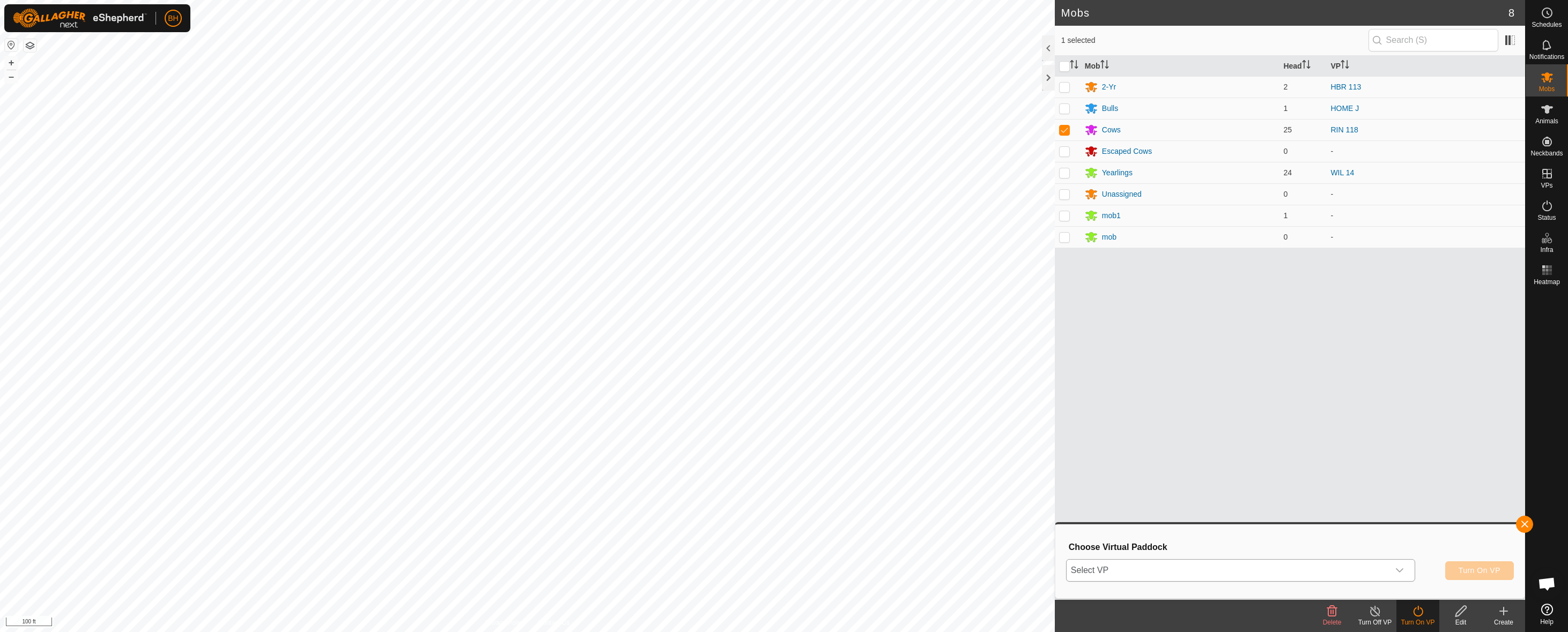
click at [1385, 574] on span "Select VP" at bounding box center [1228, 571] width 323 height 21
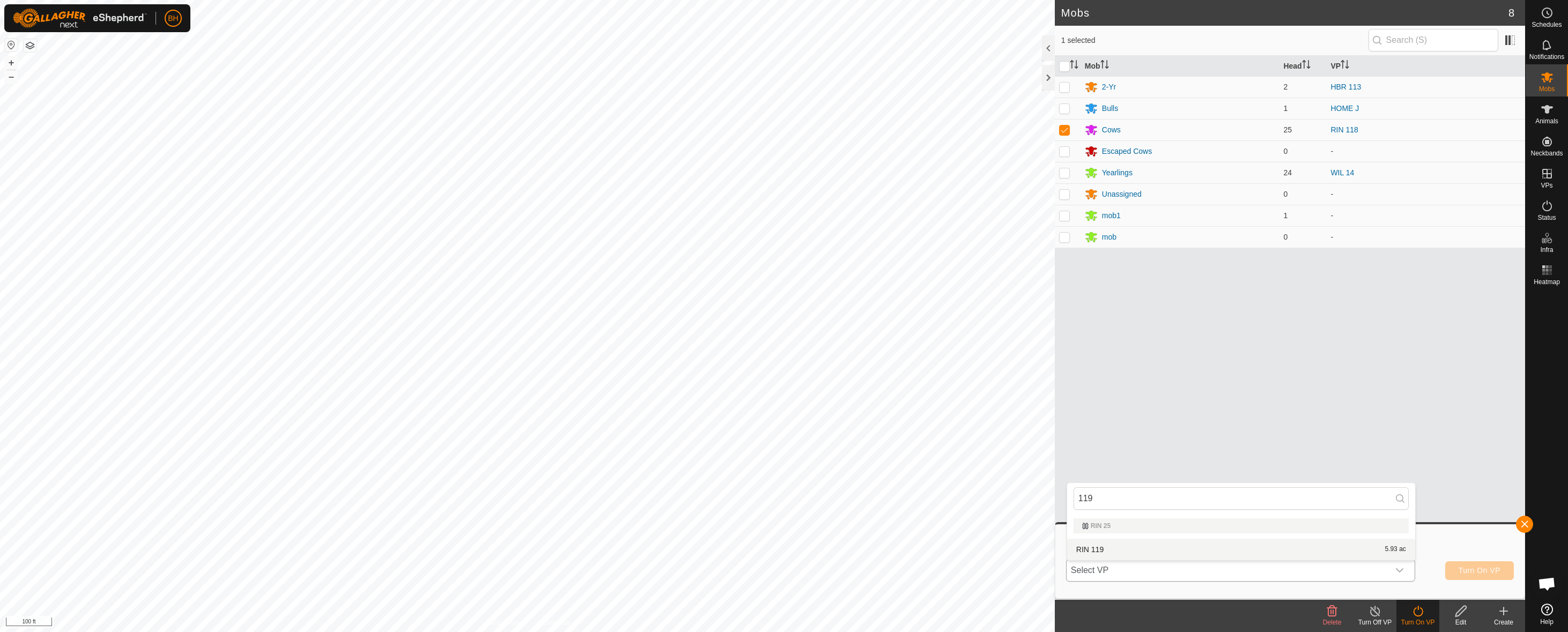
type input "119"
click at [1362, 547] on li "RIN 119 5.93 ac" at bounding box center [1241, 549] width 348 height 21
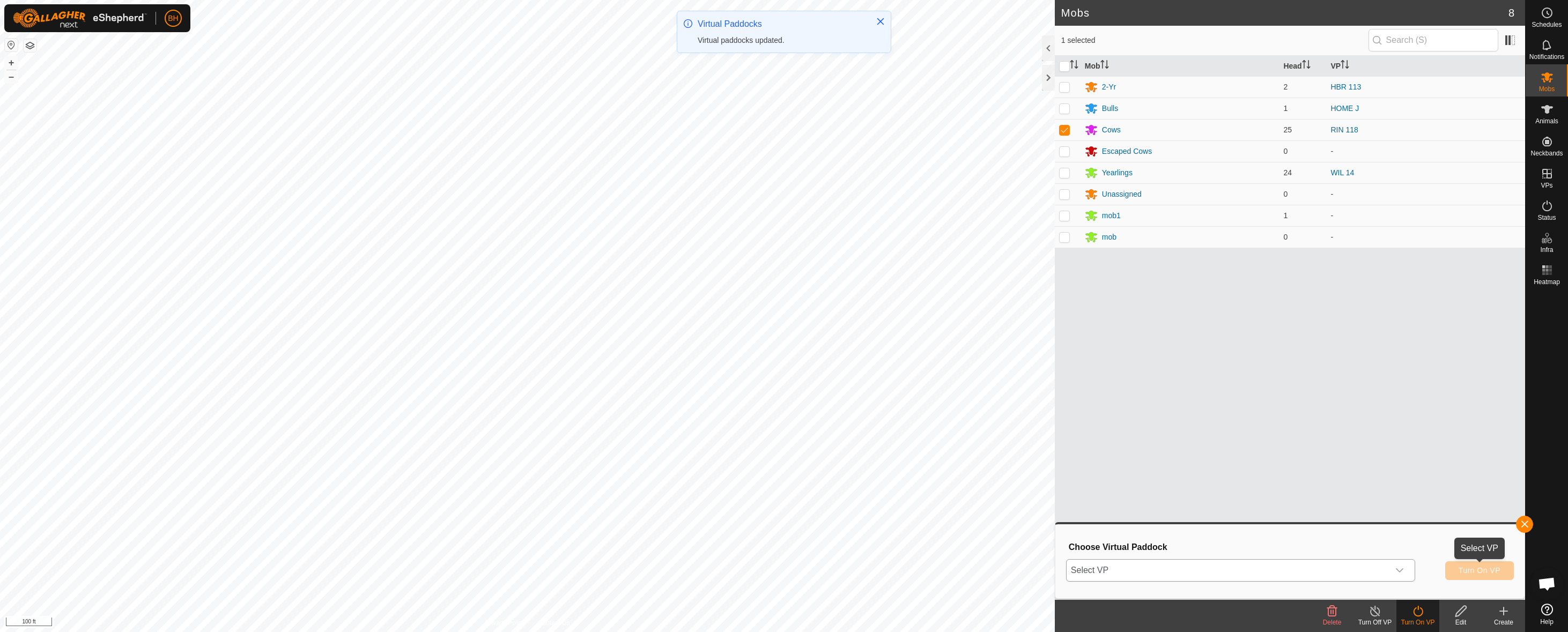
click at [1475, 571] on span "Turn On VP" at bounding box center [1480, 571] width 42 height 9
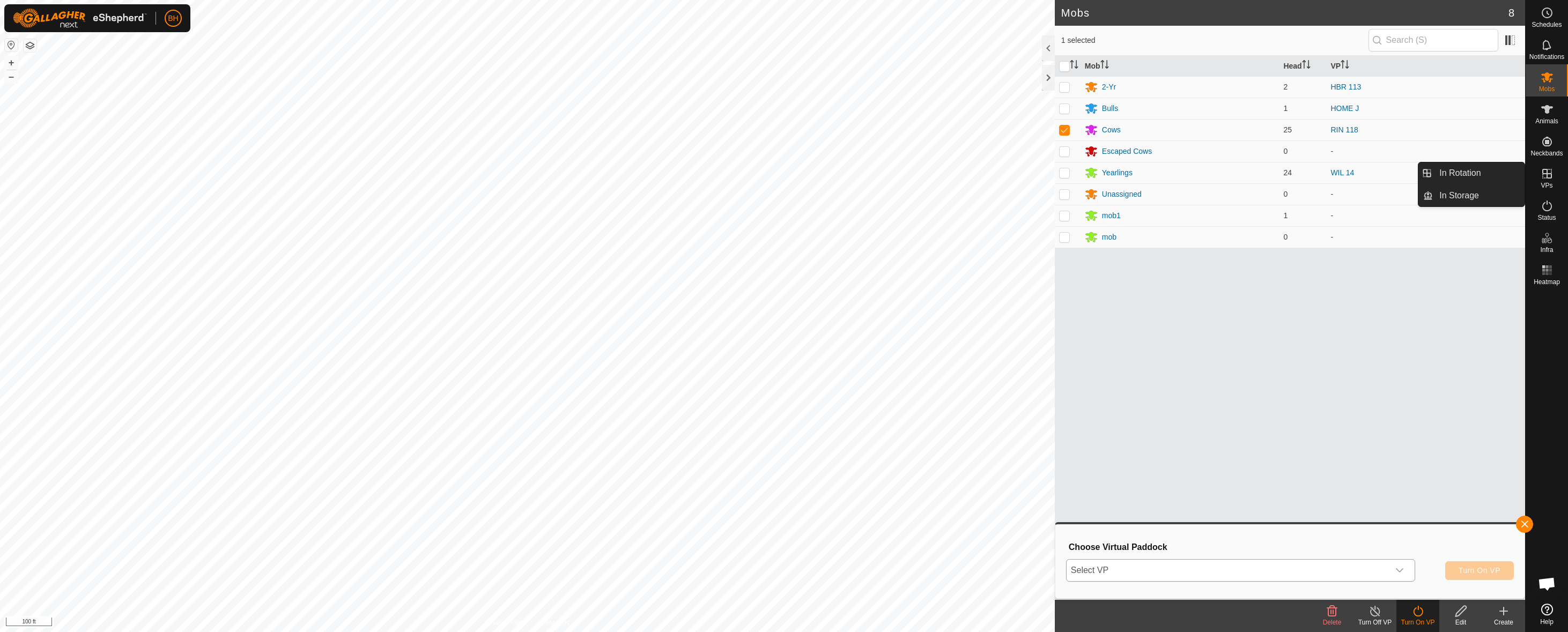
click at [1559, 192] on div "VPs" at bounding box center [1547, 178] width 42 height 33
click at [1545, 174] on icon at bounding box center [1547, 174] width 10 height 10
click at [1490, 180] on link "In Rotation" at bounding box center [1478, 173] width 91 height 21
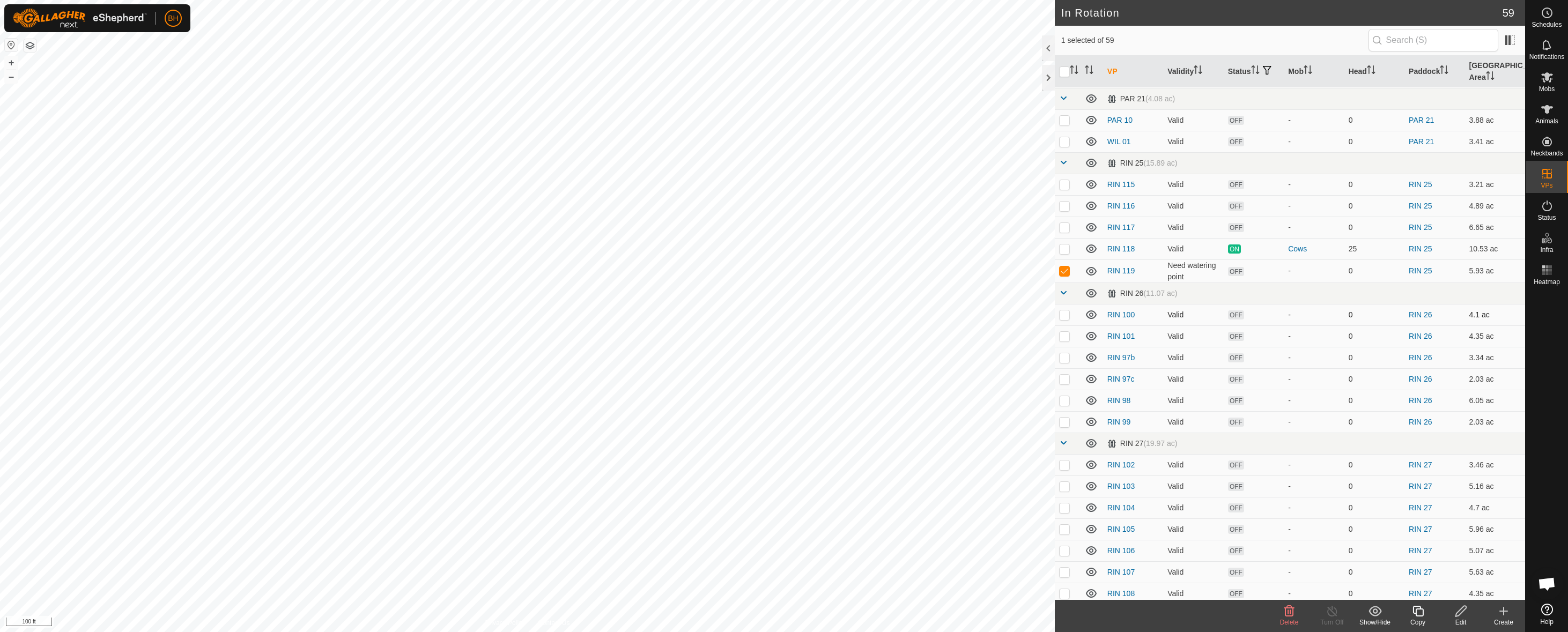
scroll to position [324, 0]
click at [1121, 273] on link "RIN 119" at bounding box center [1121, 272] width 27 height 9
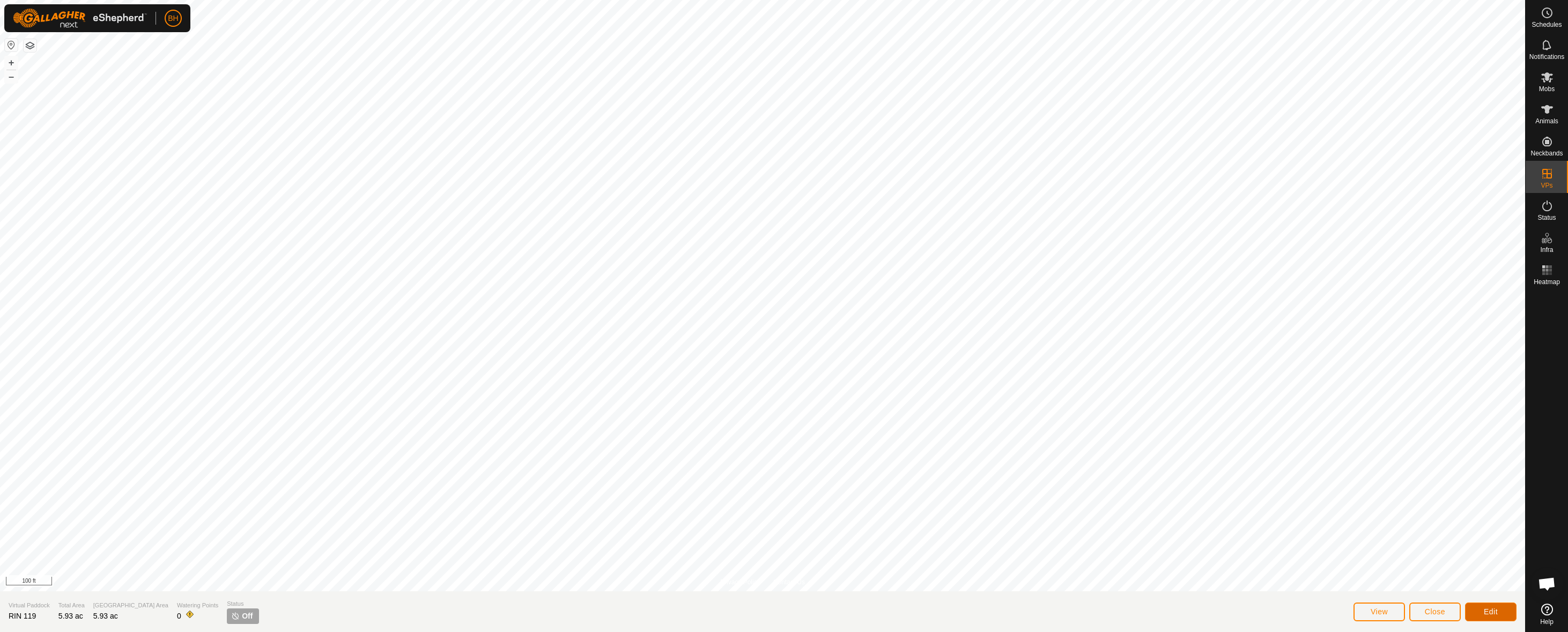
click at [1493, 621] on button "Edit" at bounding box center [1491, 613] width 52 height 19
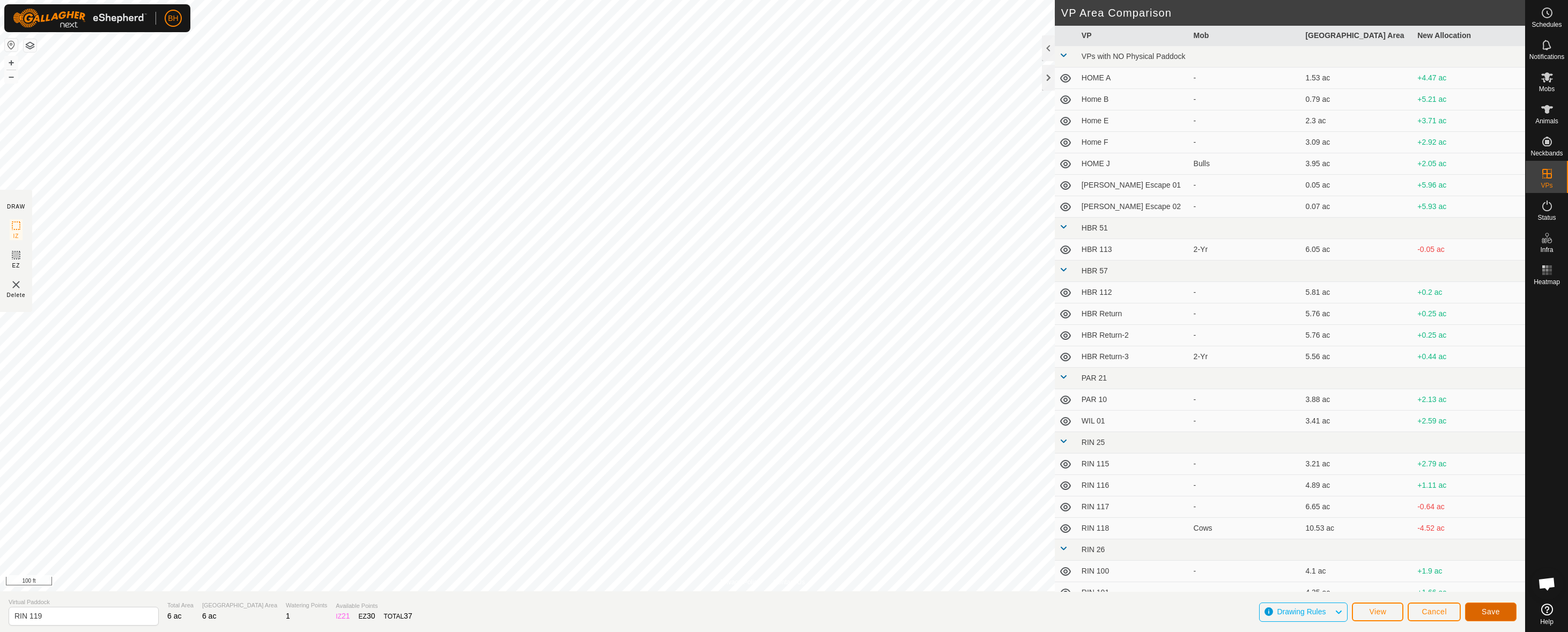
click at [1496, 617] on button "Save" at bounding box center [1491, 613] width 52 height 19
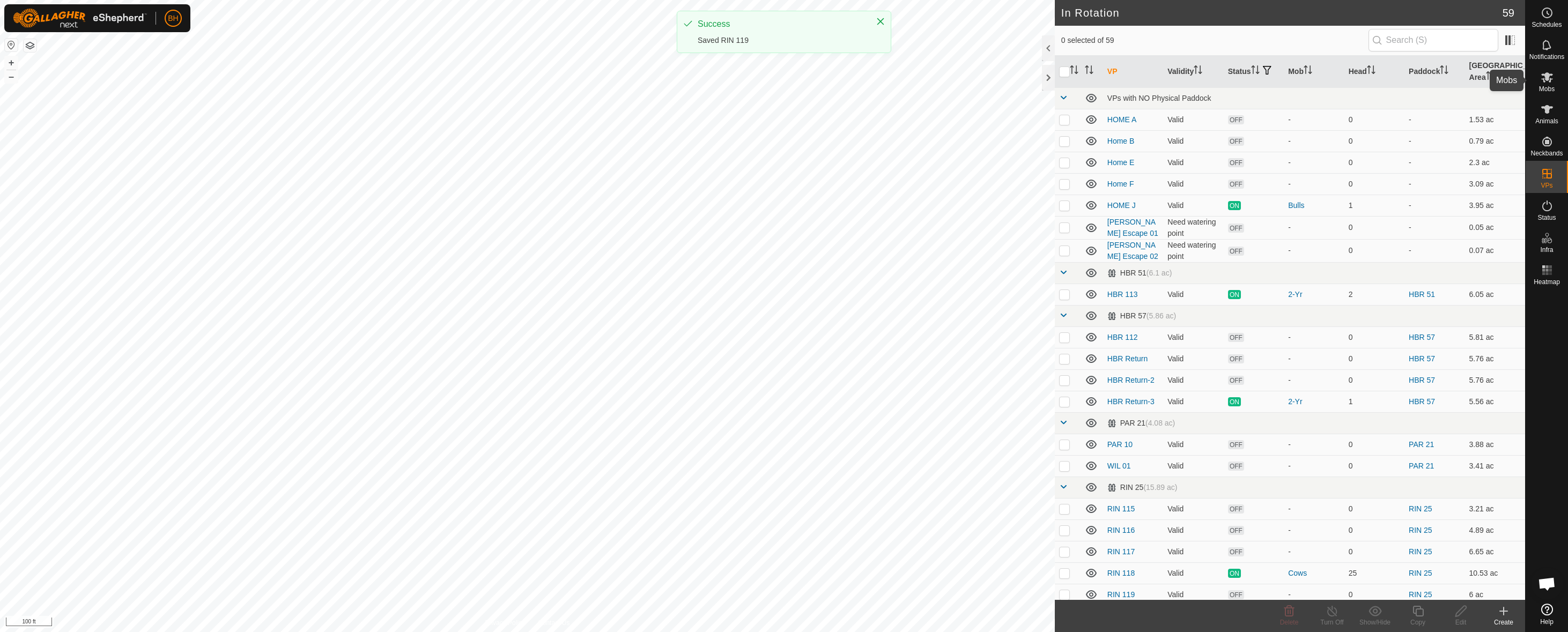
click at [1544, 94] on div "Mobs" at bounding box center [1547, 81] width 42 height 33
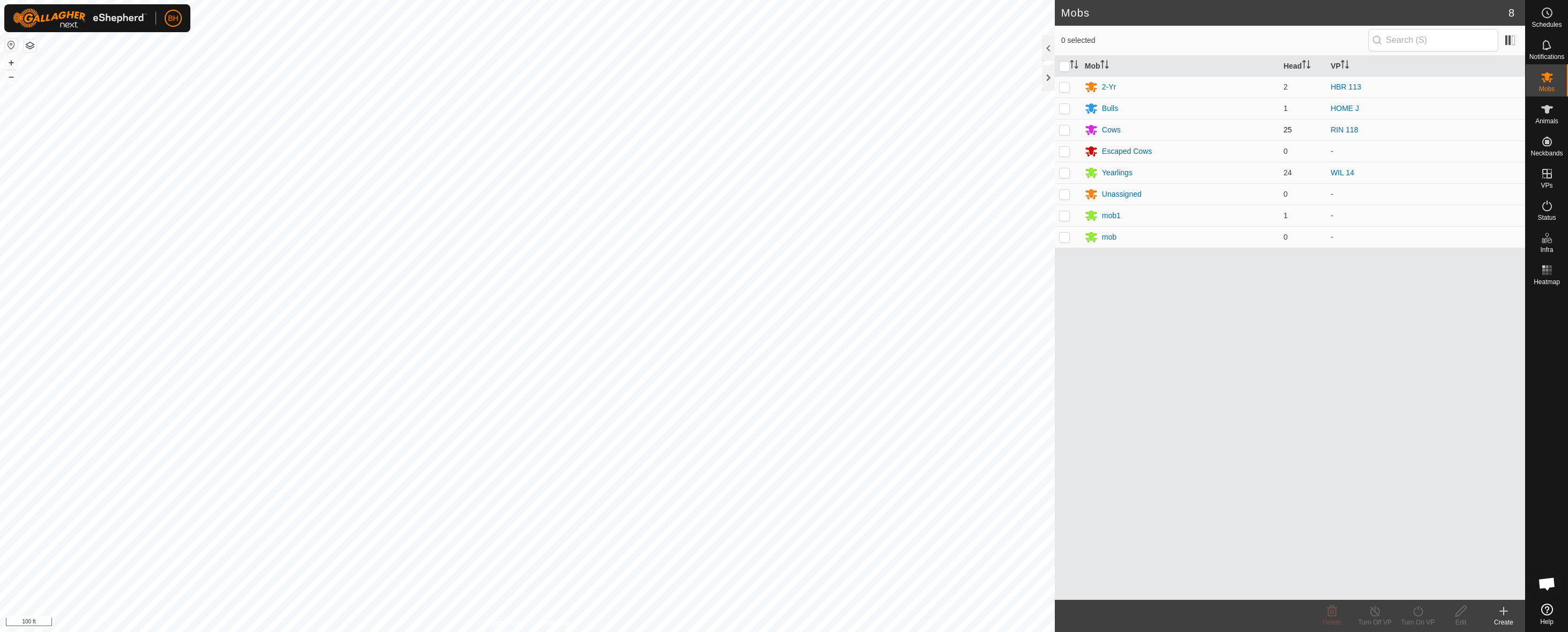
click at [1073, 135] on td at bounding box center [1067, 130] width 26 height 21
checkbox input "true"
click at [1420, 629] on div "Turn On VP" at bounding box center [1417, 617] width 43 height 33
click at [1439, 596] on link "Now" at bounding box center [1450, 588] width 107 height 21
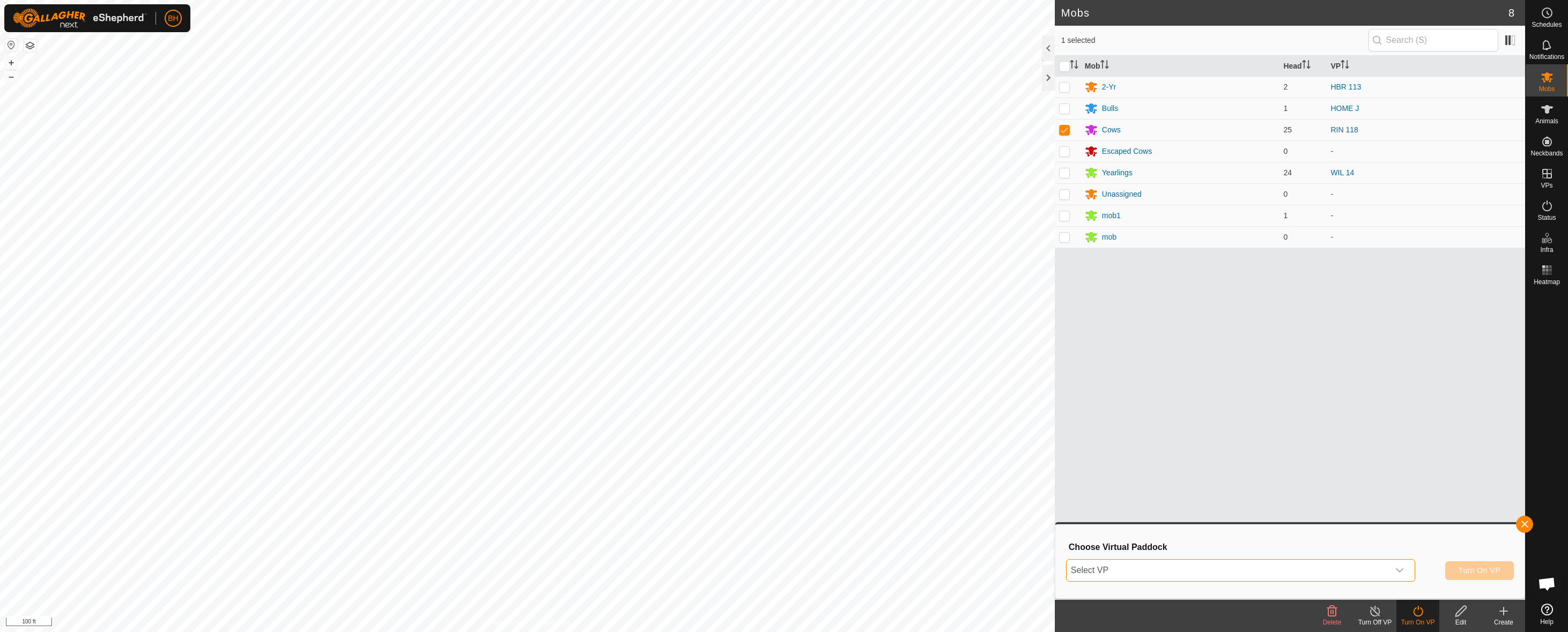
click at [1308, 574] on span "Select VP" at bounding box center [1228, 571] width 323 height 21
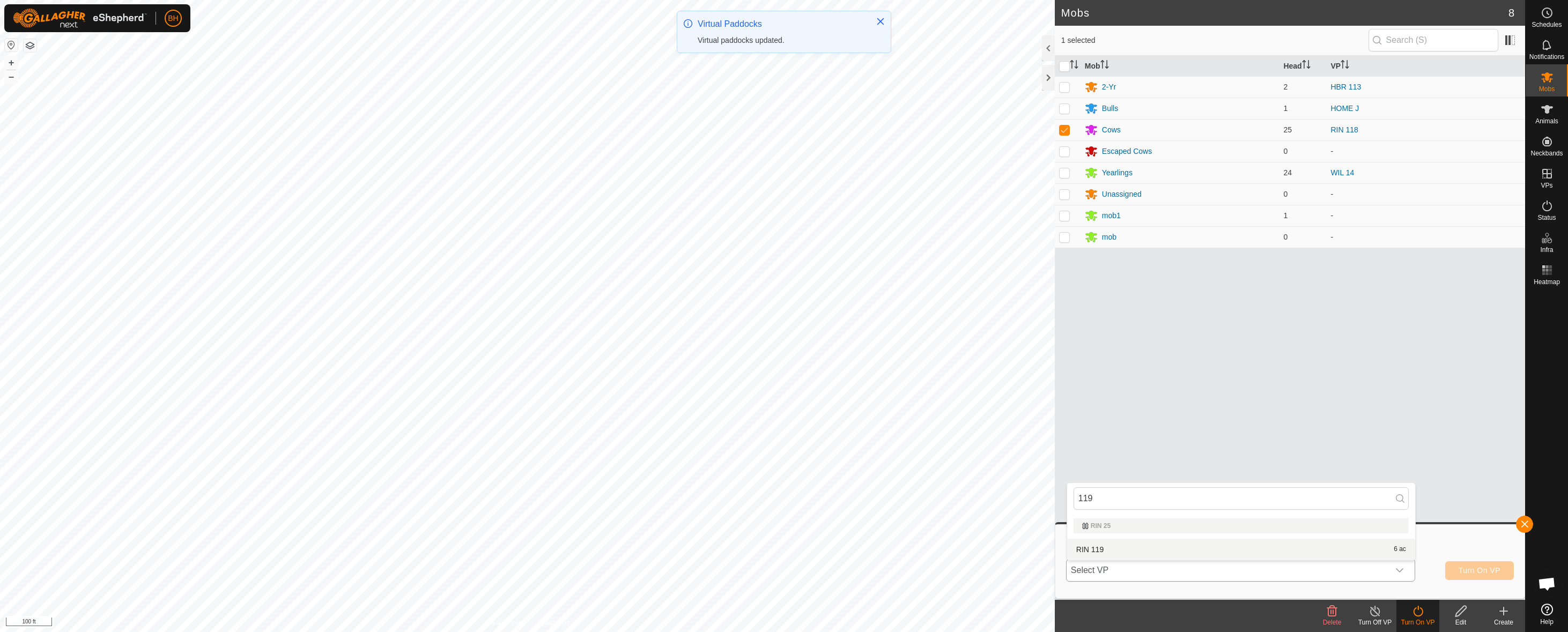
type input "119"
click at [1321, 552] on li "RIN 119 6 ac" at bounding box center [1241, 549] width 348 height 21
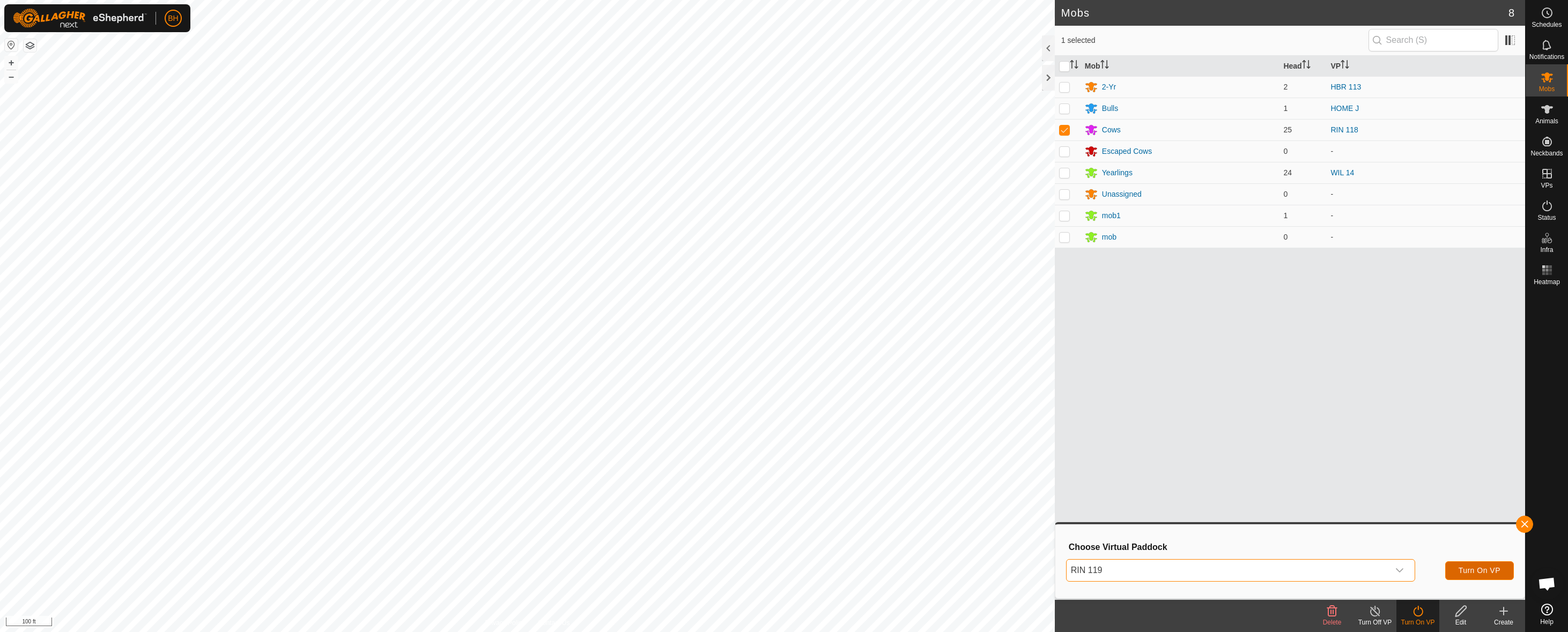
click at [1471, 572] on span "Turn On VP" at bounding box center [1480, 571] width 42 height 9
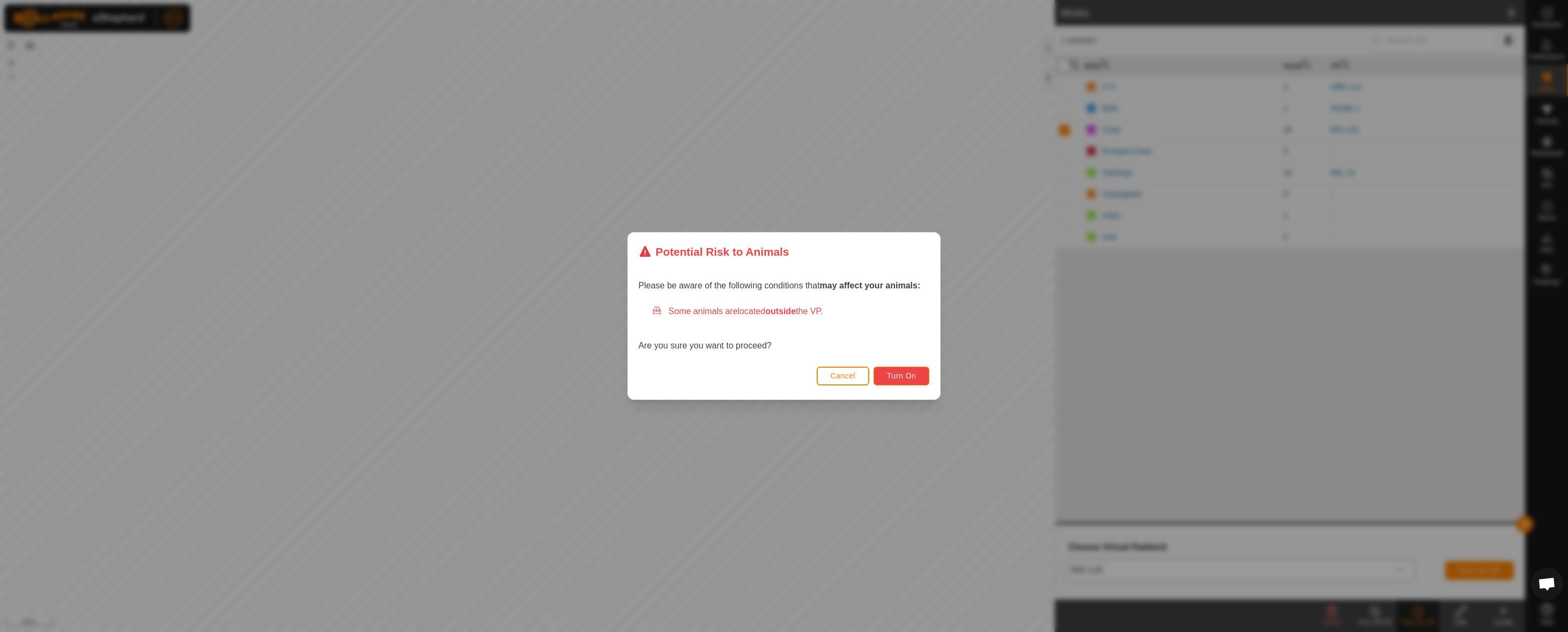
click at [898, 373] on span "Turn On" at bounding box center [902, 376] width 29 height 9
